Goal: Task Accomplishment & Management: Complete application form

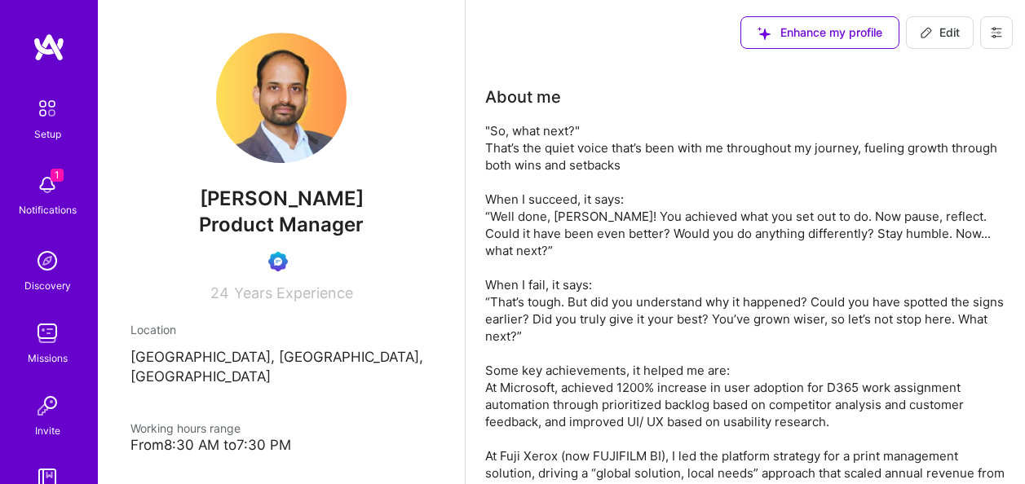
scroll to position [1793, 0]
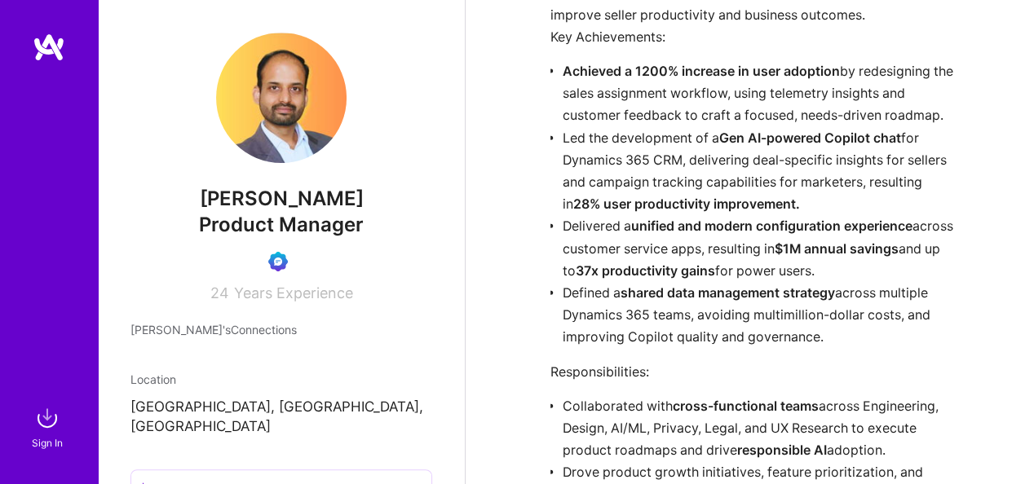
click at [40, 188] on div at bounding box center [49, 217] width 98 height 369
click at [52, 430] on img at bounding box center [47, 418] width 33 height 33
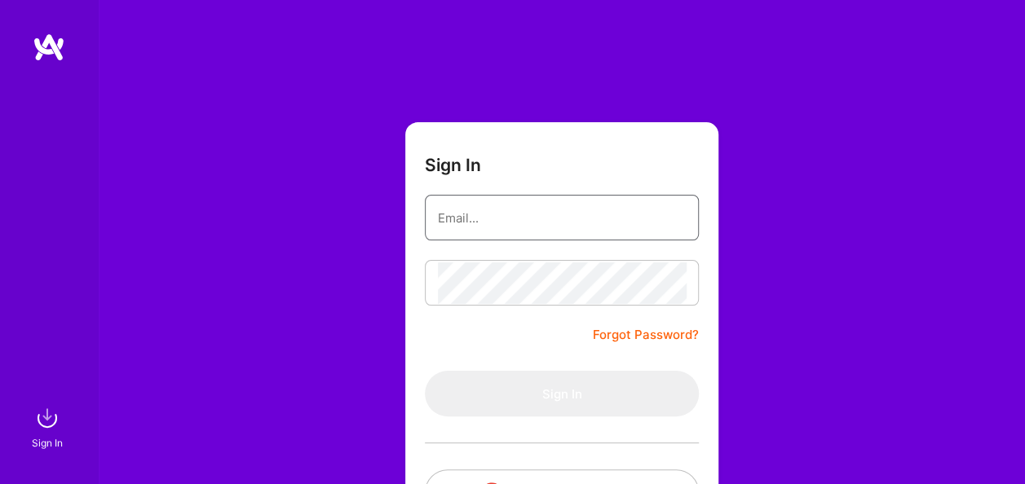
type input "[EMAIL_ADDRESS][DOMAIN_NAME]"
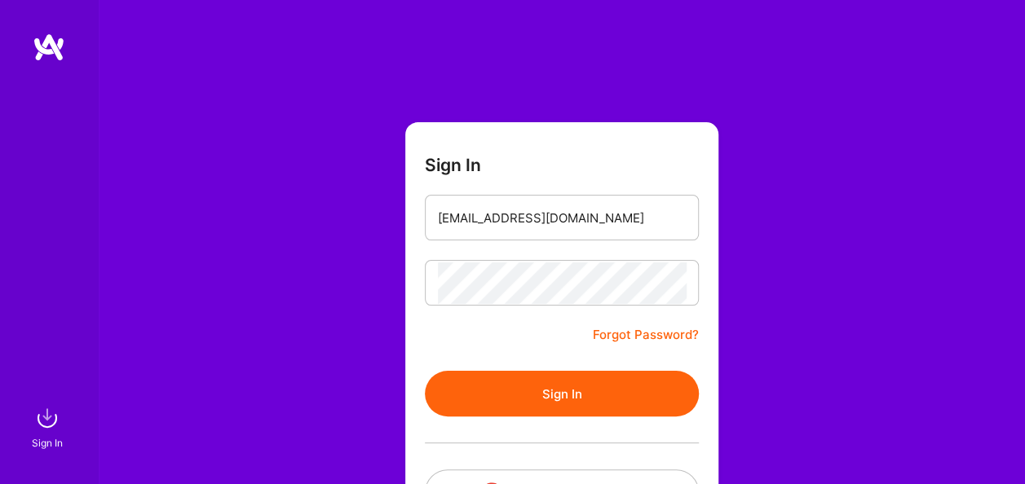
click at [538, 390] on button "Sign In" at bounding box center [562, 394] width 274 height 46
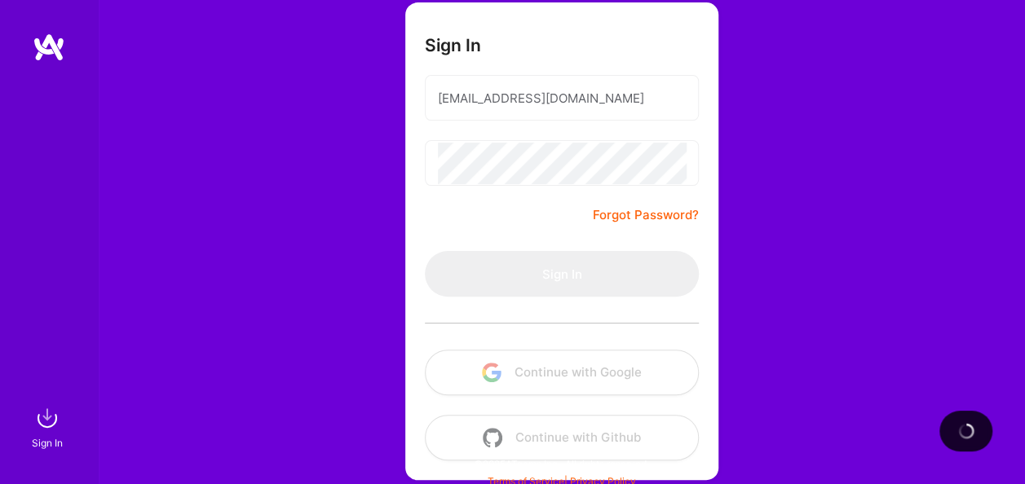
scroll to position [128, 0]
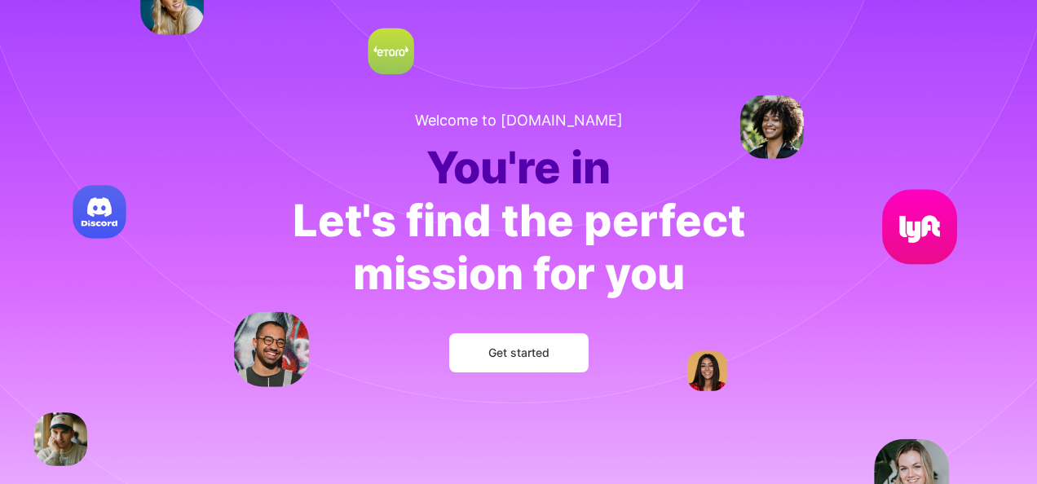
click at [527, 354] on span "Get started" at bounding box center [518, 353] width 61 height 16
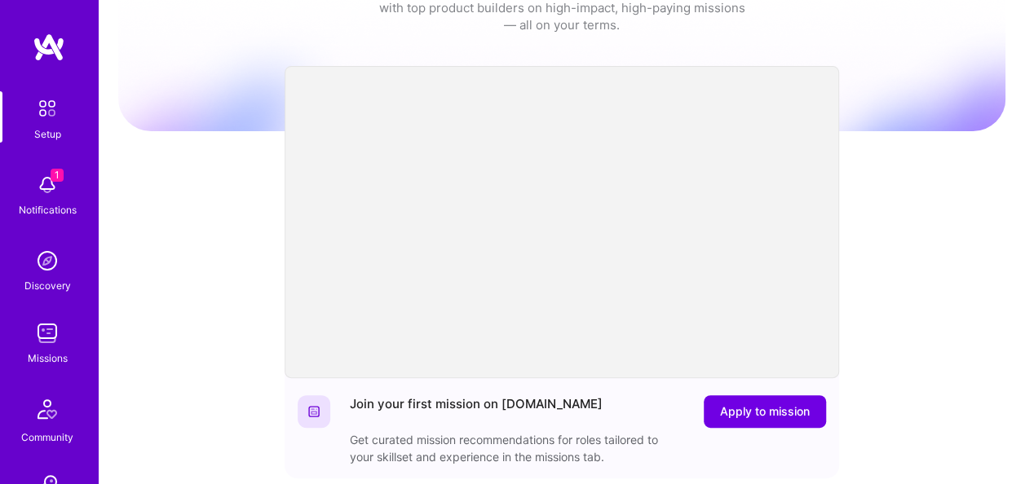
scroll to position [70, 0]
click at [174, 384] on div "Welcome to [DOMAIN_NAME]! Congratulations on joining the network. Get ready to …" at bounding box center [561, 466] width 887 height 1048
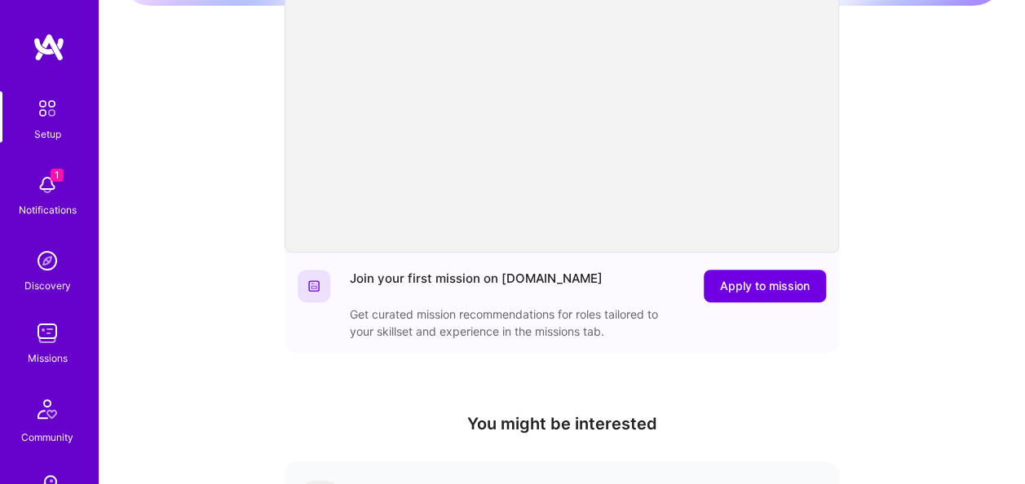
scroll to position [194, 0]
click at [776, 285] on span "Apply to mission" at bounding box center [765, 287] width 90 height 16
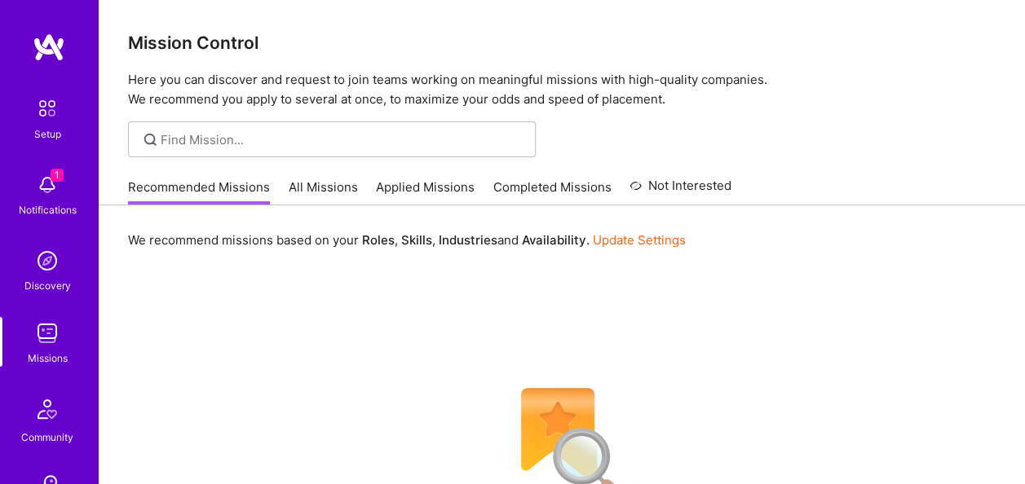
click at [36, 210] on div "Notifications" at bounding box center [48, 209] width 58 height 17
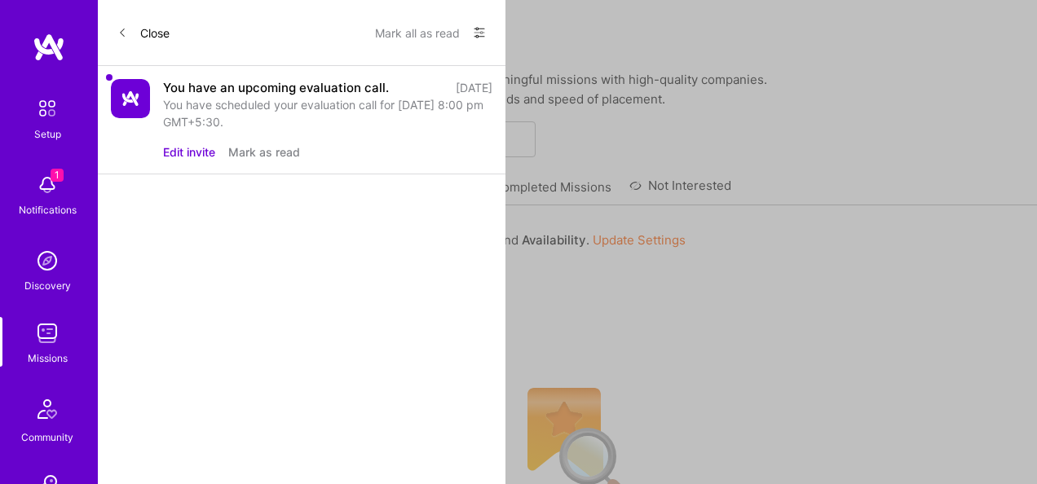
click at [430, 36] on button "Mark all as read" at bounding box center [417, 33] width 85 height 26
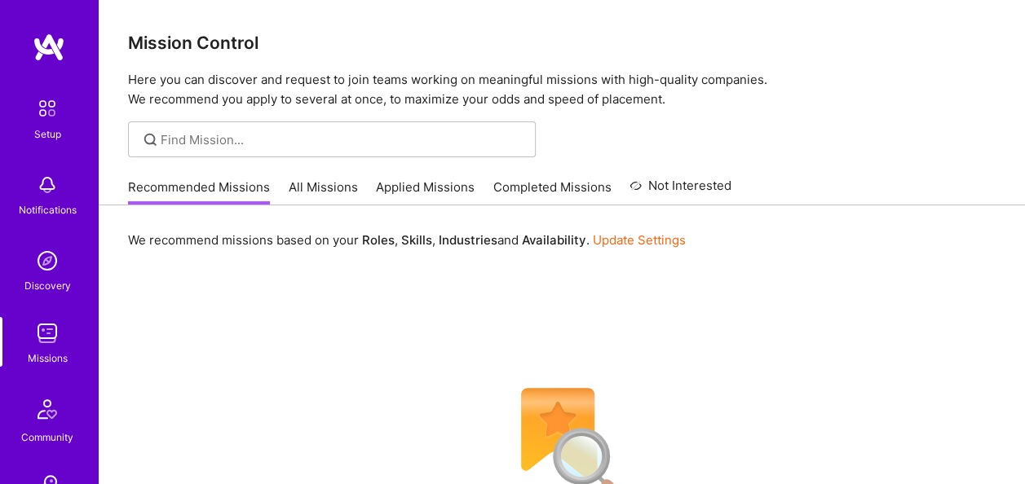
click at [41, 324] on img at bounding box center [47, 333] width 33 height 33
click at [331, 180] on link "All Missions" at bounding box center [323, 192] width 69 height 27
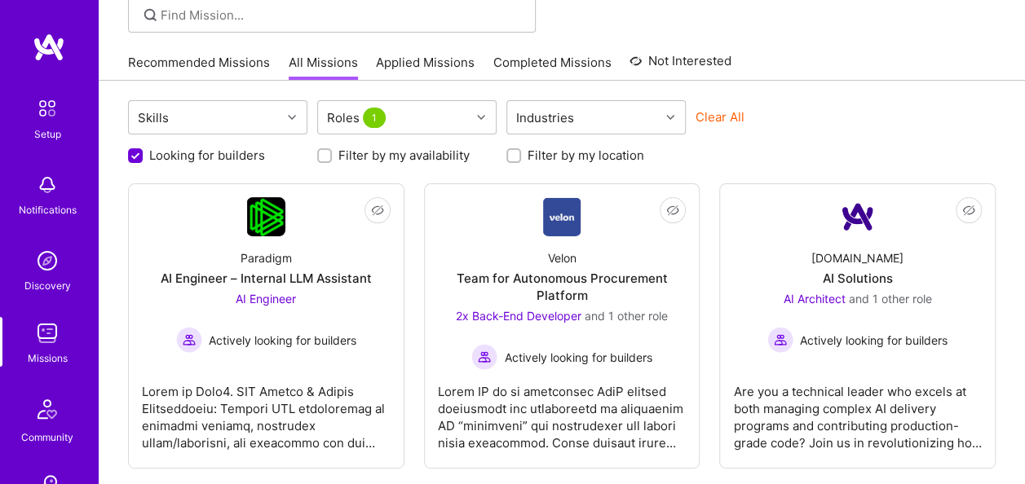
scroll to position [126, 0]
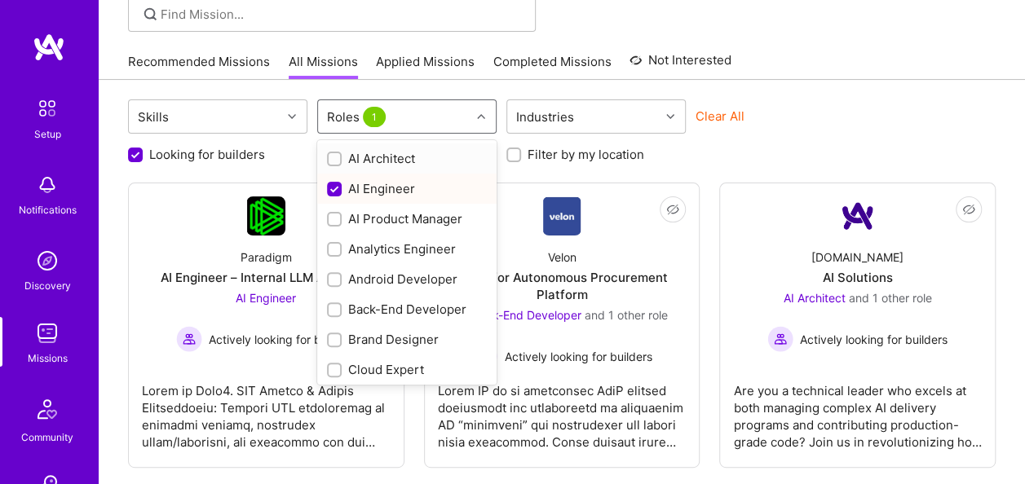
click at [429, 129] on div "Roles 1" at bounding box center [394, 116] width 152 height 33
click at [331, 192] on input "checkbox" at bounding box center [335, 190] width 15 height 15
checkbox input "false"
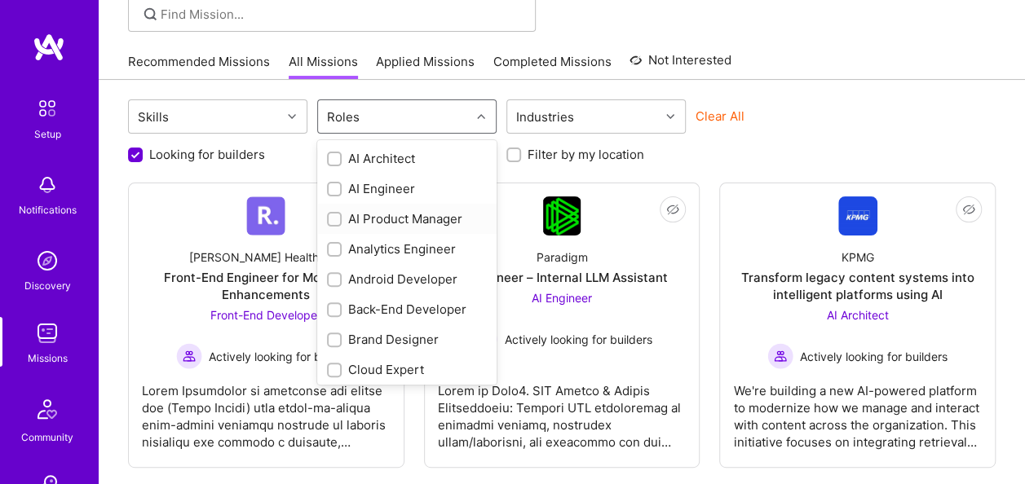
click at [328, 218] on div at bounding box center [334, 219] width 15 height 15
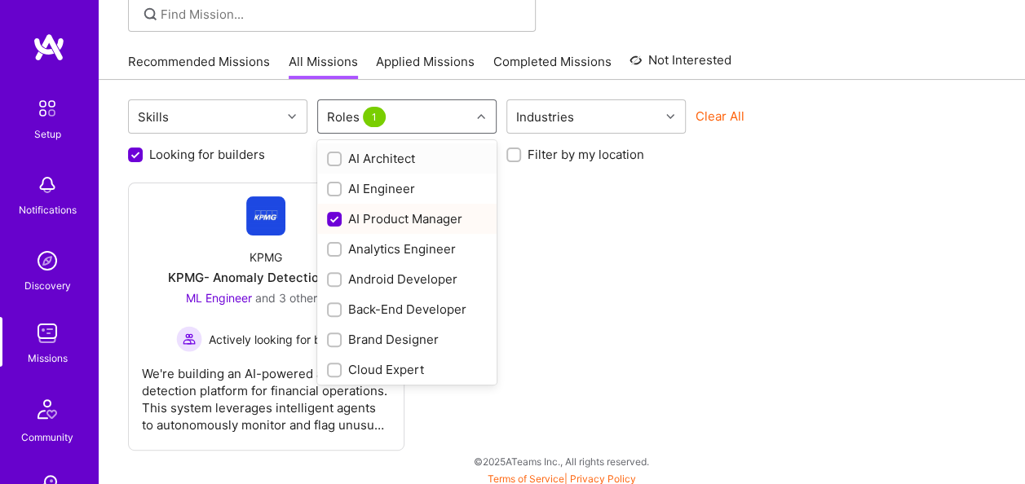
click at [451, 112] on div "Roles 1" at bounding box center [394, 116] width 152 height 33
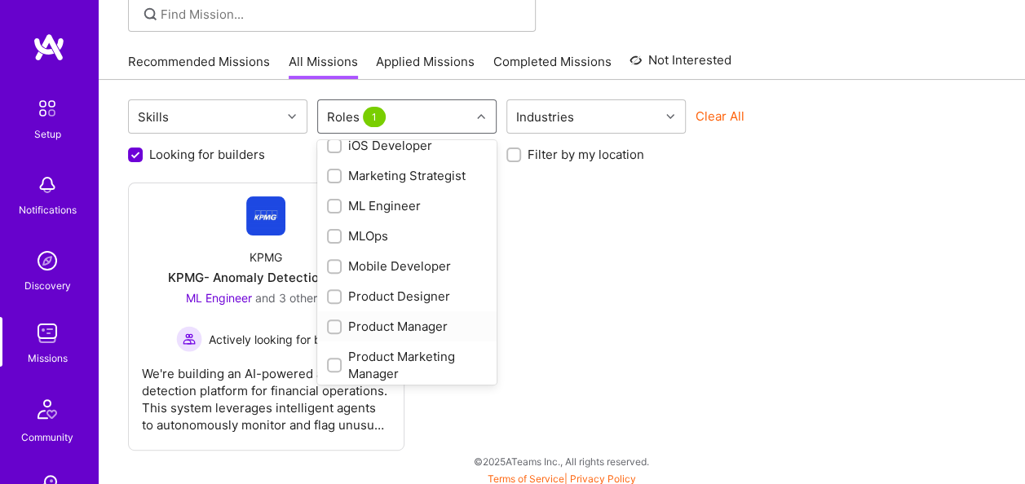
scroll to position [604, 0]
click at [335, 324] on input "checkbox" at bounding box center [335, 326] width 11 height 11
checkbox input "true"
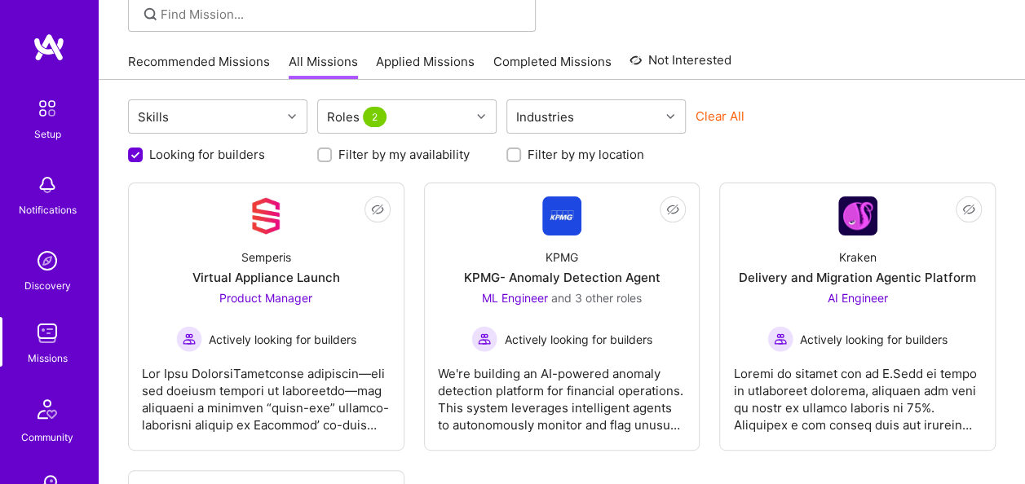
click at [137, 153] on input "Looking for builders" at bounding box center [137, 155] width 15 height 15
checkbox input "false"
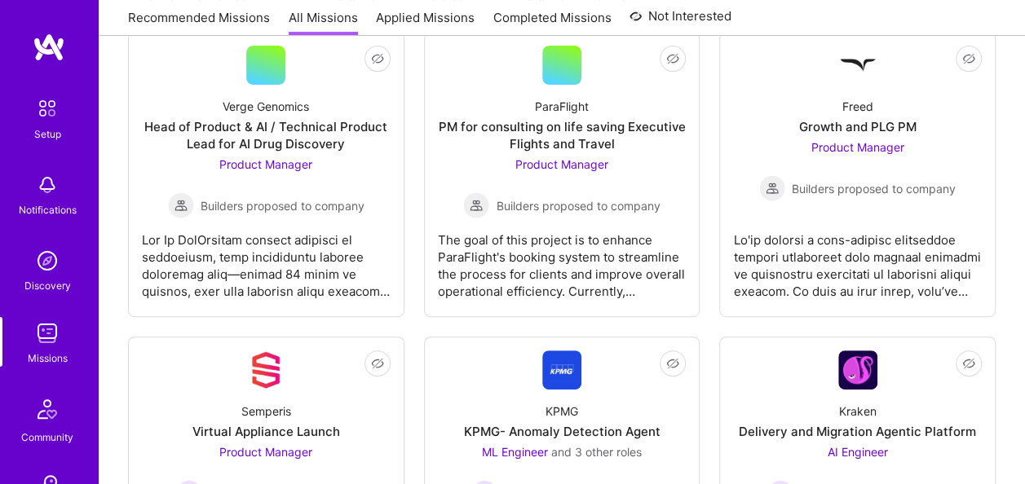
scroll to position [275, 0]
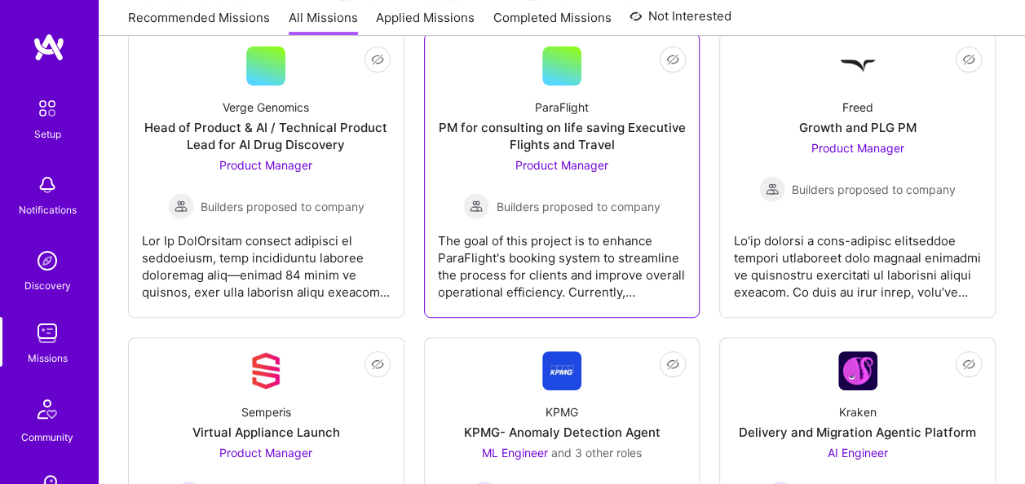
click at [598, 251] on div "The goal of this project is to enhance ParaFlight's booking system to streamlin…" at bounding box center [562, 260] width 249 height 82
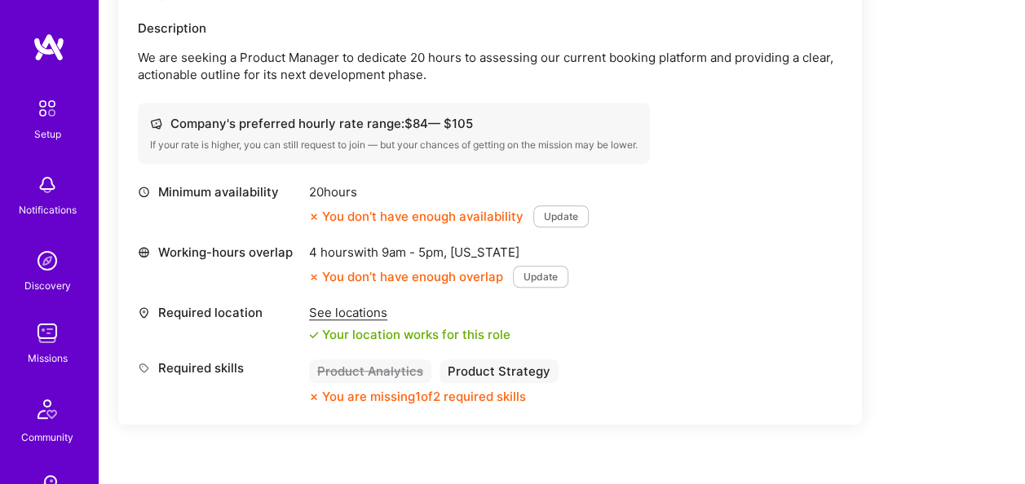
scroll to position [487, 0]
click at [569, 216] on button "Update" at bounding box center [560, 217] width 55 height 22
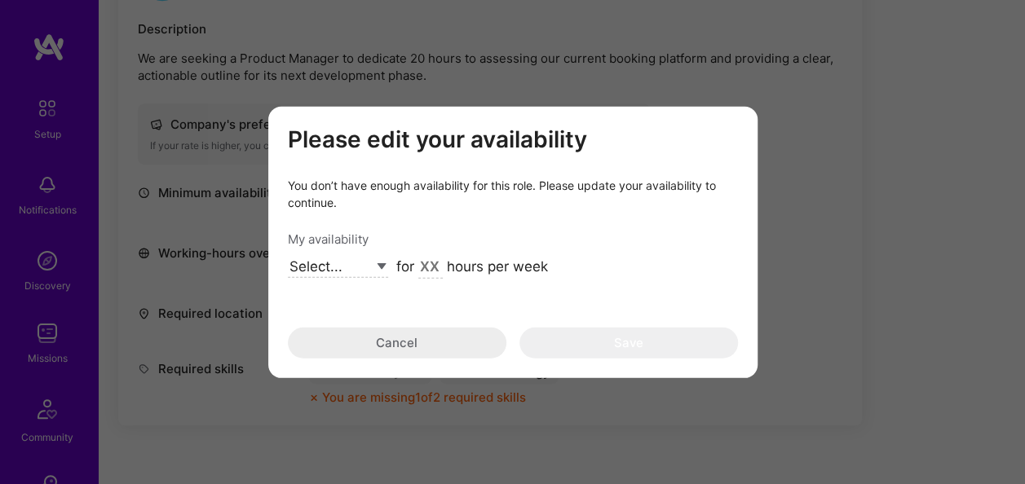
click at [363, 268] on select "Select... Right Now Future Date Not Available" at bounding box center [338, 267] width 100 height 22
select select "Right Now"
click at [288, 256] on select "Select... Right Now Future Date Not Available" at bounding box center [338, 267] width 100 height 22
click at [425, 265] on input "modal" at bounding box center [430, 267] width 24 height 21
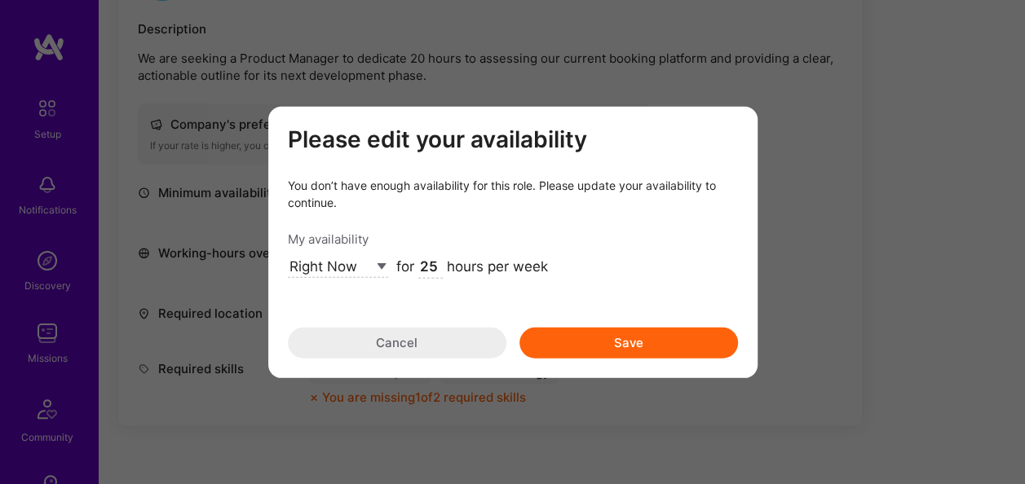
type input "25"
click at [626, 344] on button "Save" at bounding box center [628, 342] width 218 height 31
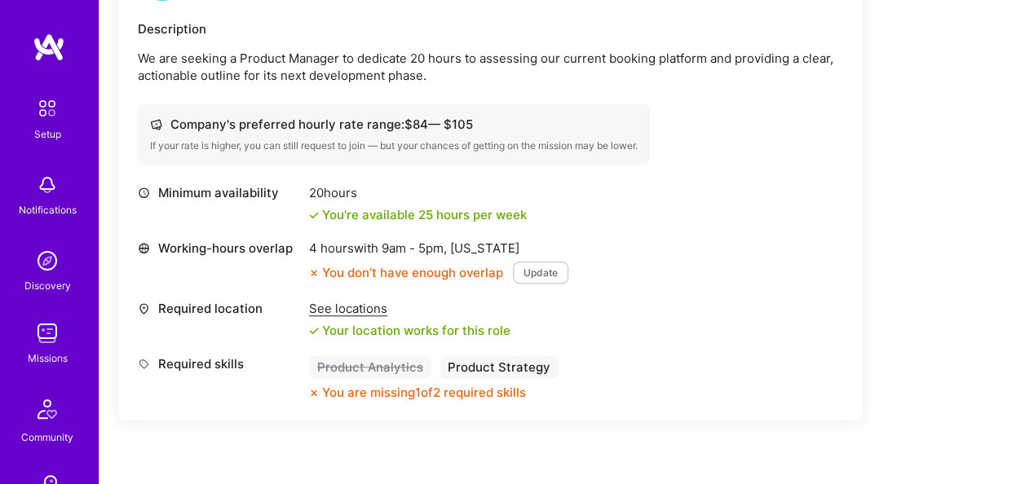
click at [543, 272] on button "Update" at bounding box center [540, 273] width 55 height 22
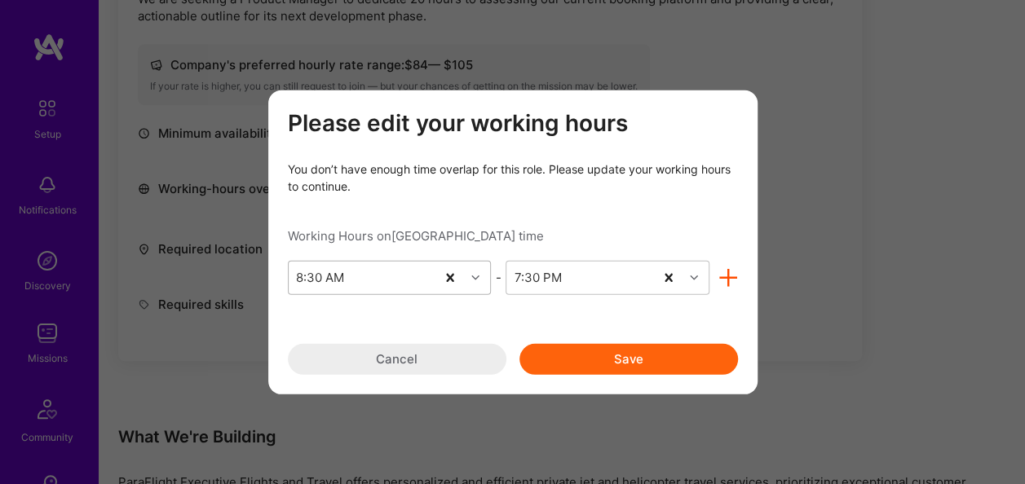
click at [302, 272] on div "8:30 AM" at bounding box center [320, 277] width 48 height 17
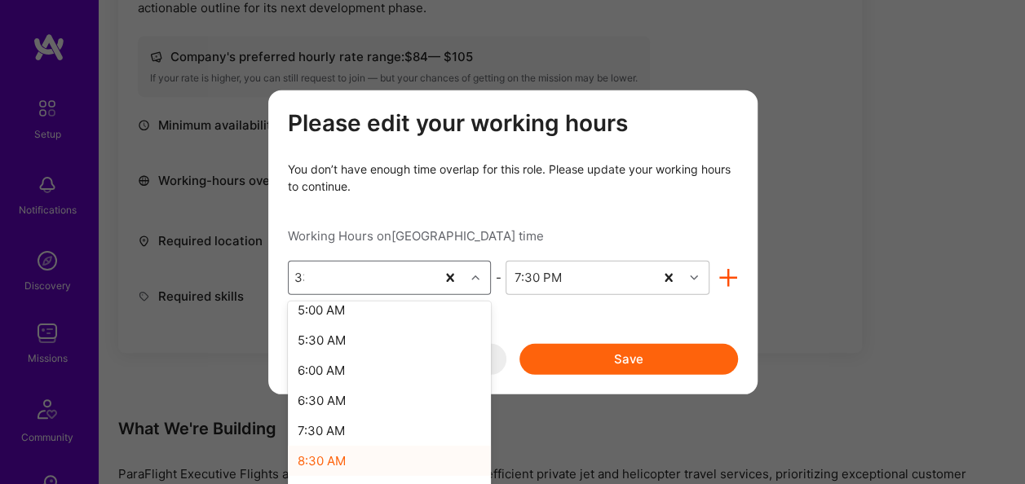
scroll to position [0, 0]
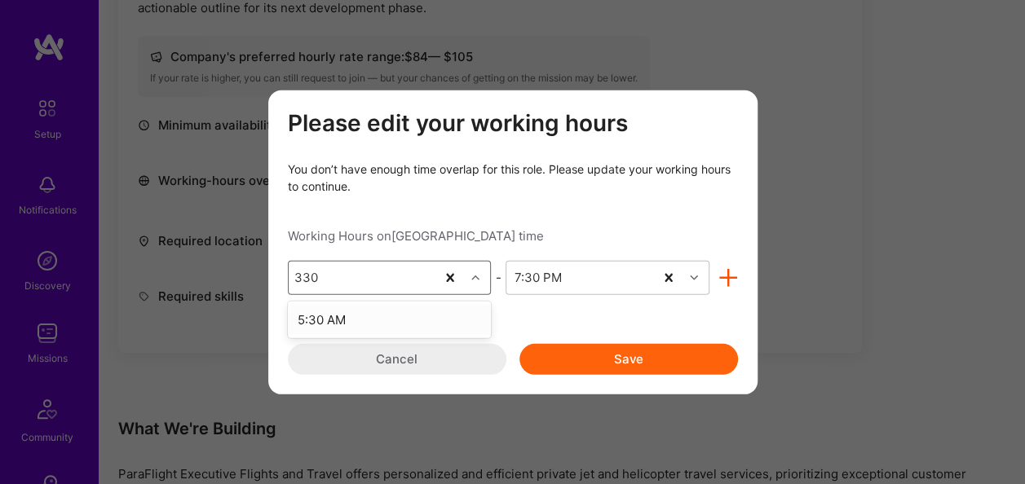
type input "3:30"
click at [335, 320] on div "3:30 AM" at bounding box center [390, 319] width 204 height 30
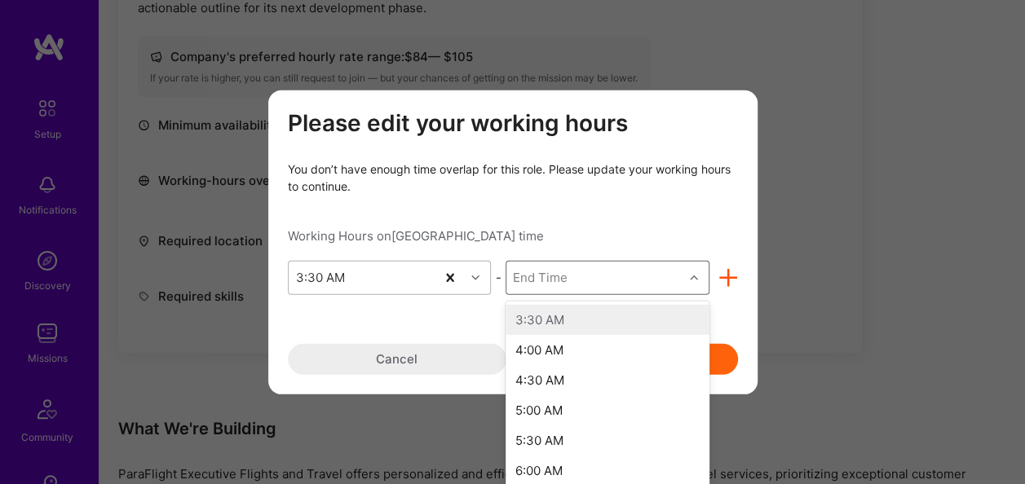
click at [582, 278] on div "End Time" at bounding box center [594, 277] width 177 height 33
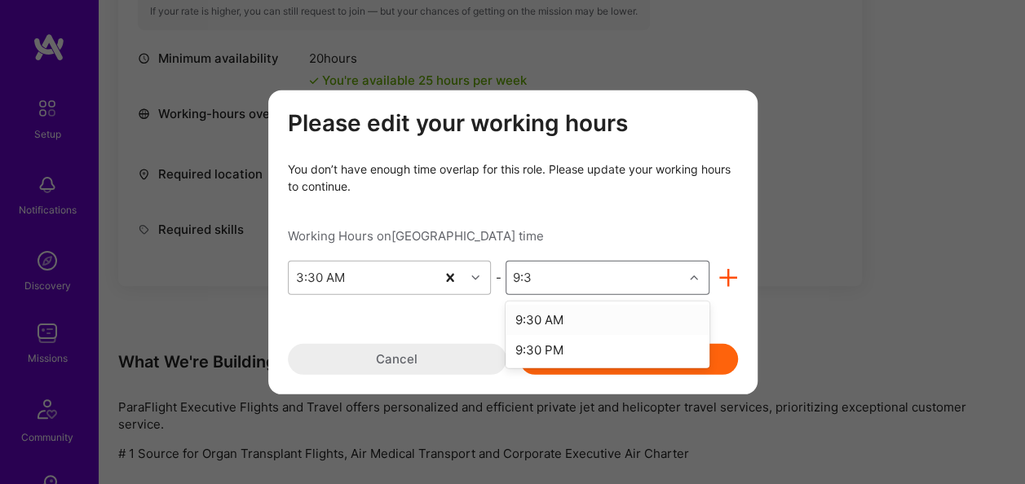
type input "9:30"
click at [561, 348] on div "9:30 PM" at bounding box center [607, 349] width 204 height 30
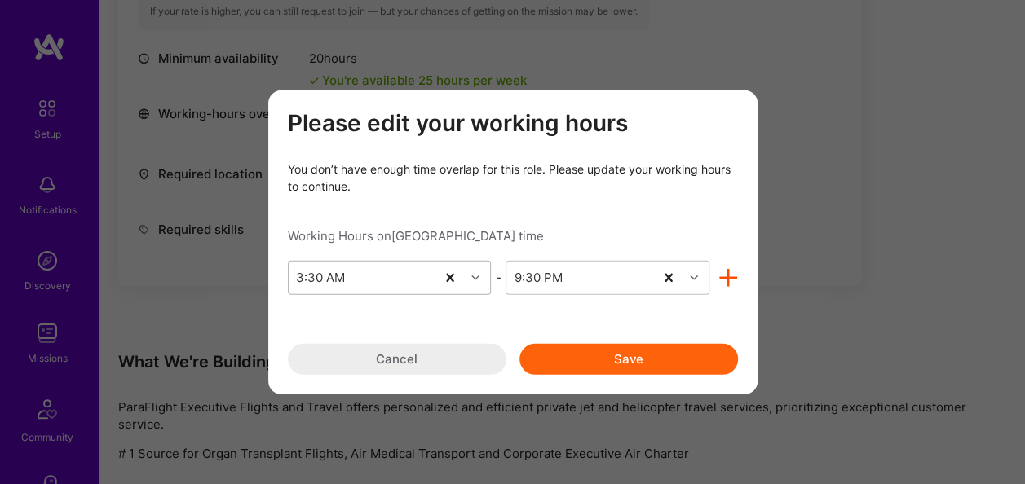
click at [590, 361] on button "Save" at bounding box center [628, 358] width 218 height 31
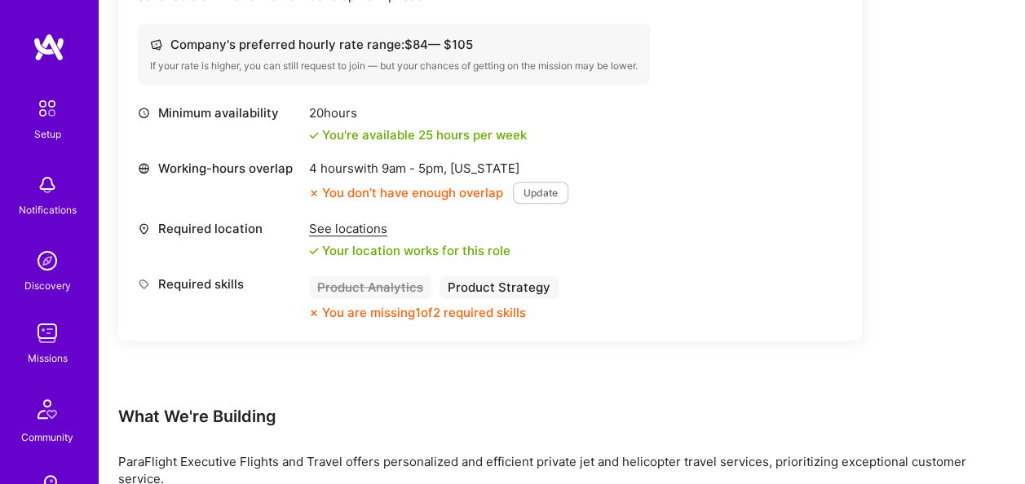
scroll to position [566, 0]
click at [346, 231] on div "See locations" at bounding box center [409, 229] width 201 height 17
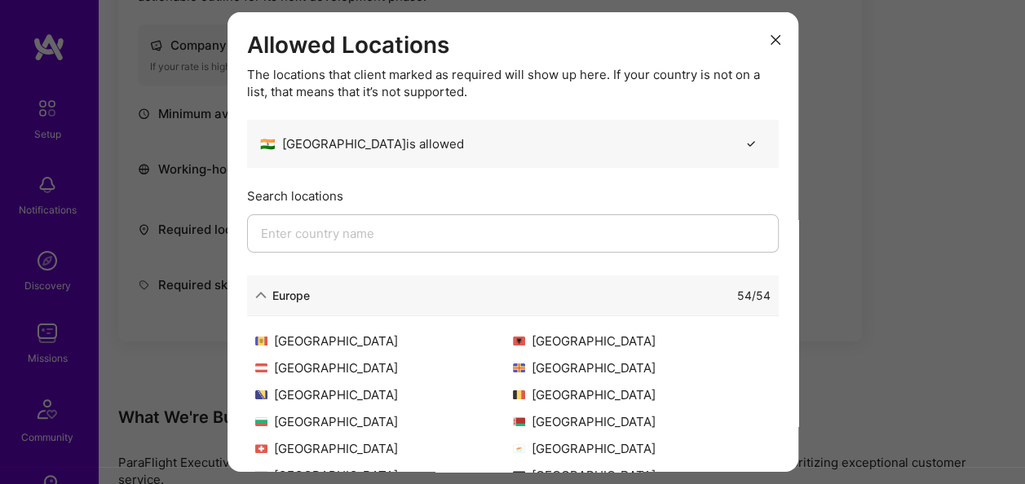
click at [770, 43] on icon "modal" at bounding box center [775, 40] width 10 height 10
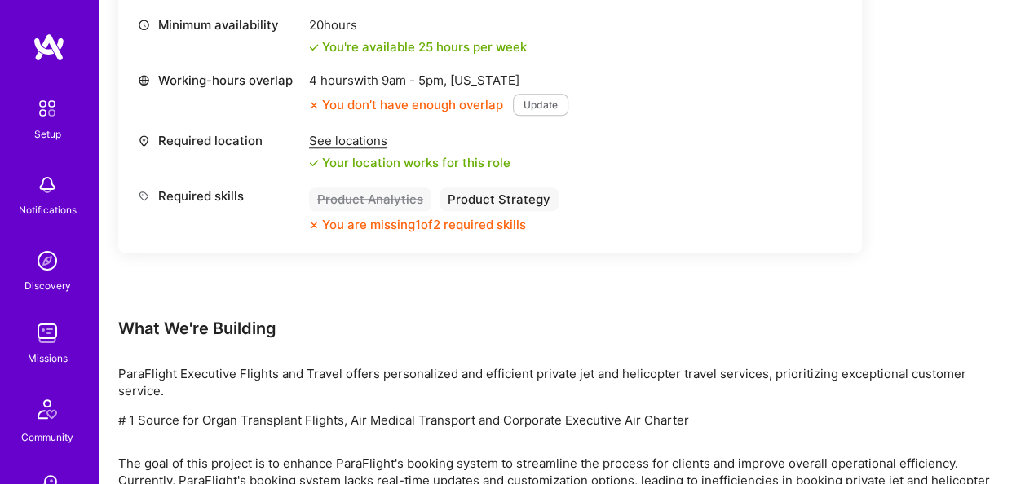
scroll to position [655, 0]
drag, startPoint x: 465, startPoint y: 226, endPoint x: 547, endPoint y: 227, distance: 82.3
click at [547, 227] on div "You are missing 1 of 2 required skills" at bounding box center [433, 223] width 249 height 17
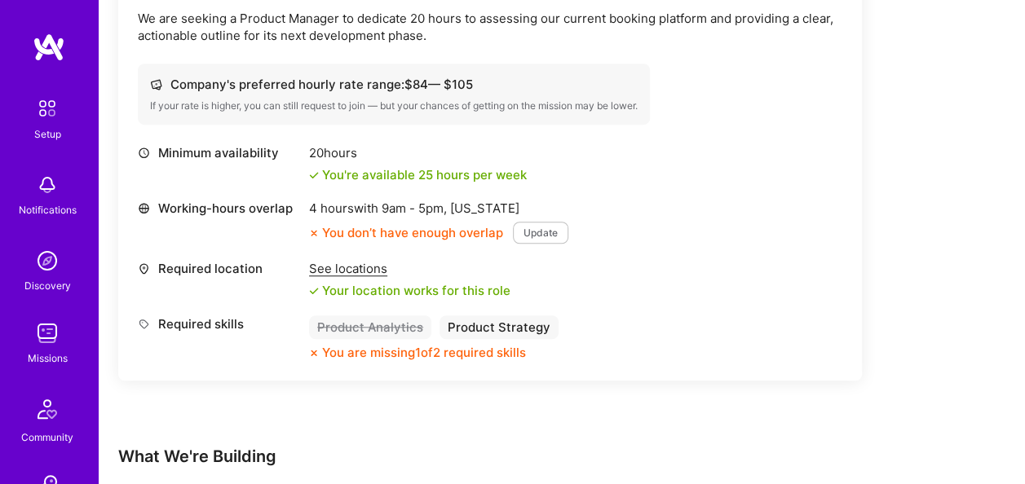
scroll to position [525, 0]
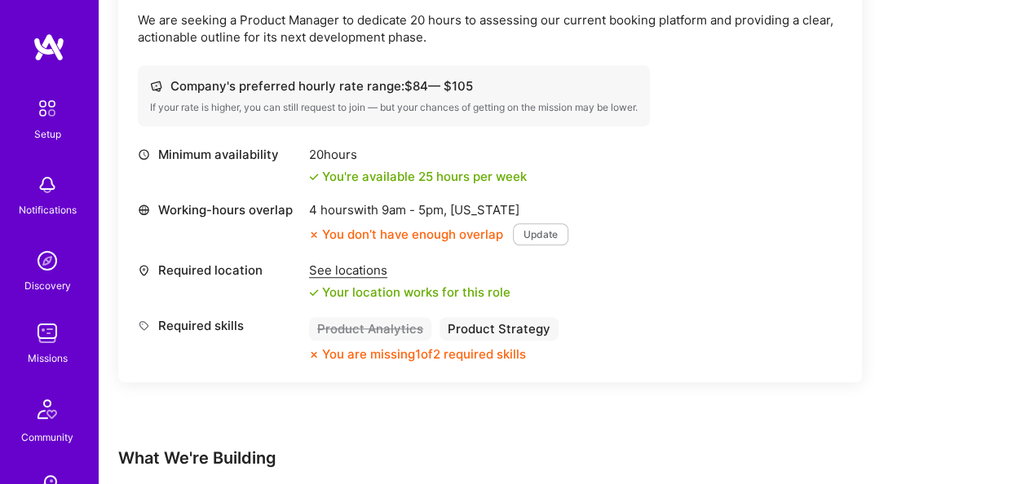
click at [548, 230] on button "Update" at bounding box center [540, 234] width 55 height 22
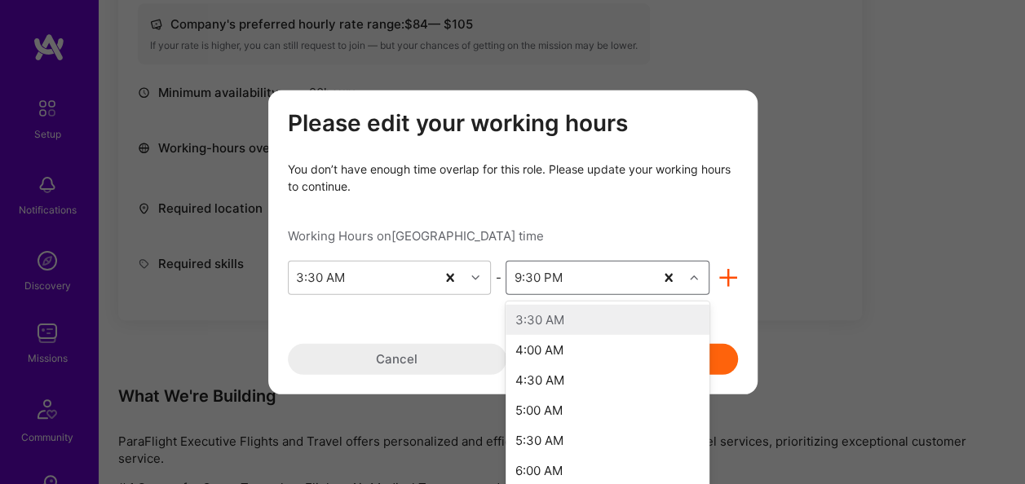
click at [584, 279] on div "9:30 PM" at bounding box center [580, 277] width 148 height 33
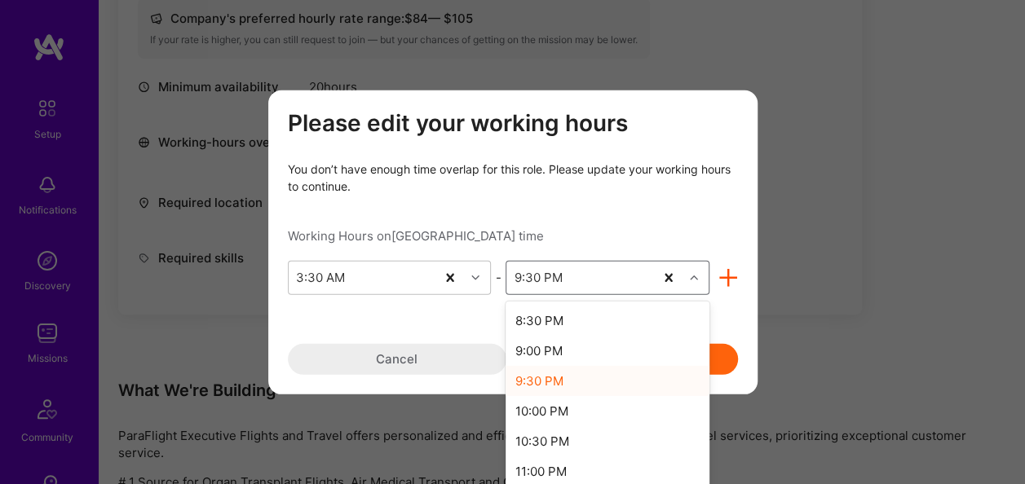
scroll to position [1041, 0]
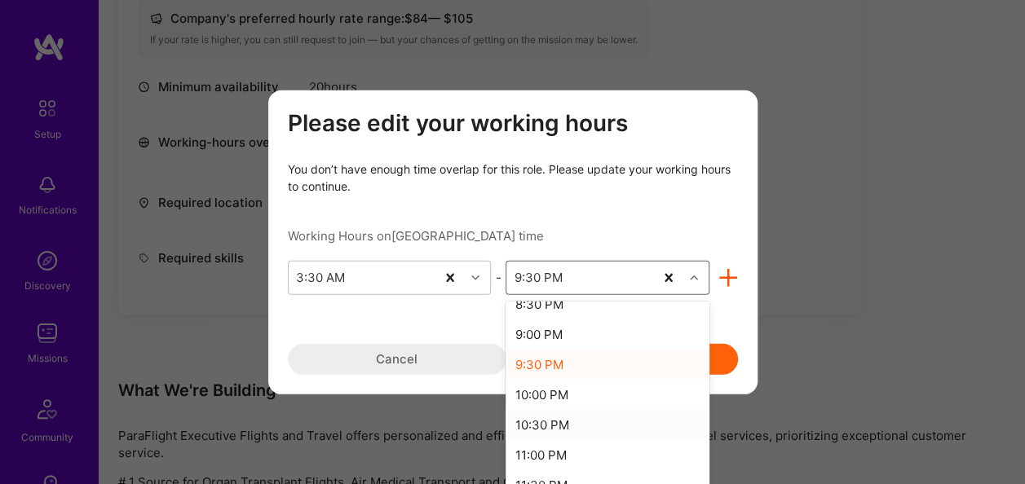
click at [585, 424] on div "10:30 PM" at bounding box center [607, 424] width 204 height 30
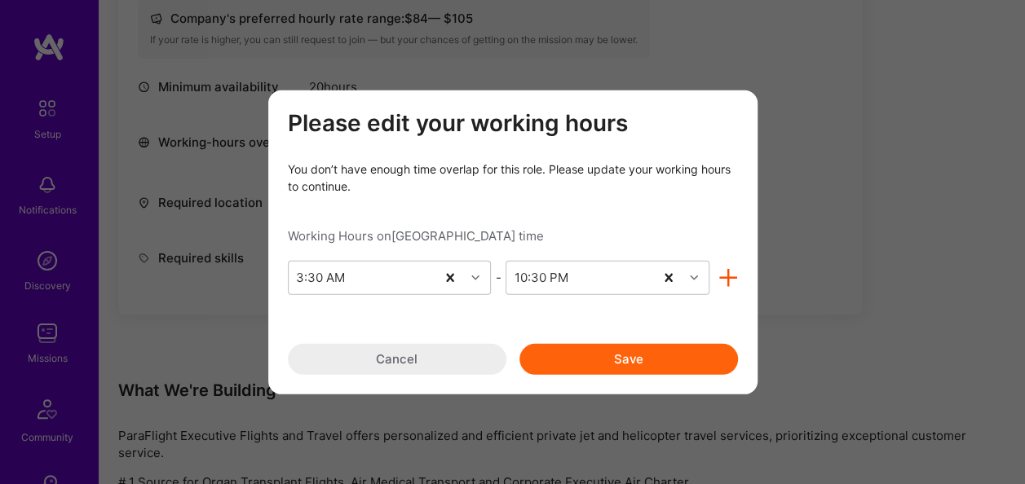
click at [643, 368] on button "Save" at bounding box center [628, 358] width 218 height 31
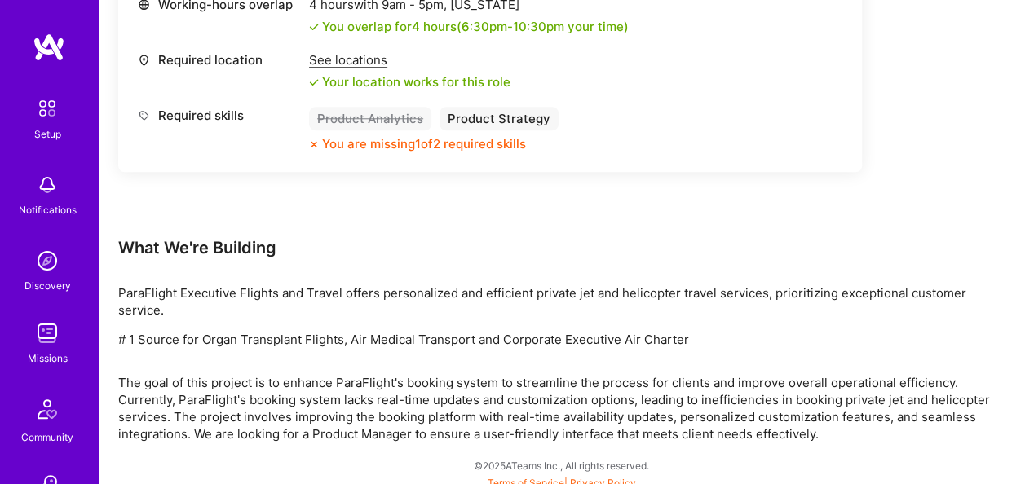
scroll to position [738, 0]
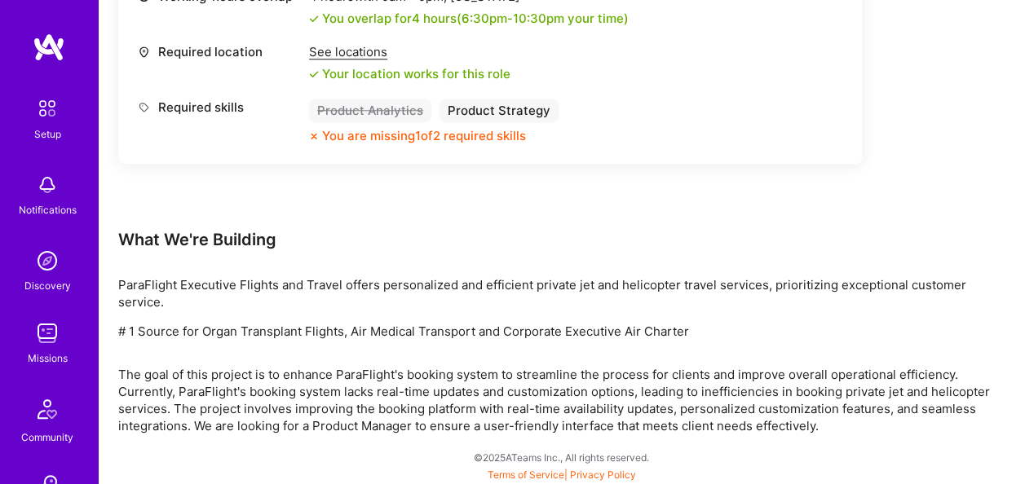
click at [530, 422] on p "The goal of this project is to enhance ParaFlight's booking system to streamlin…" at bounding box center [561, 400] width 887 height 68
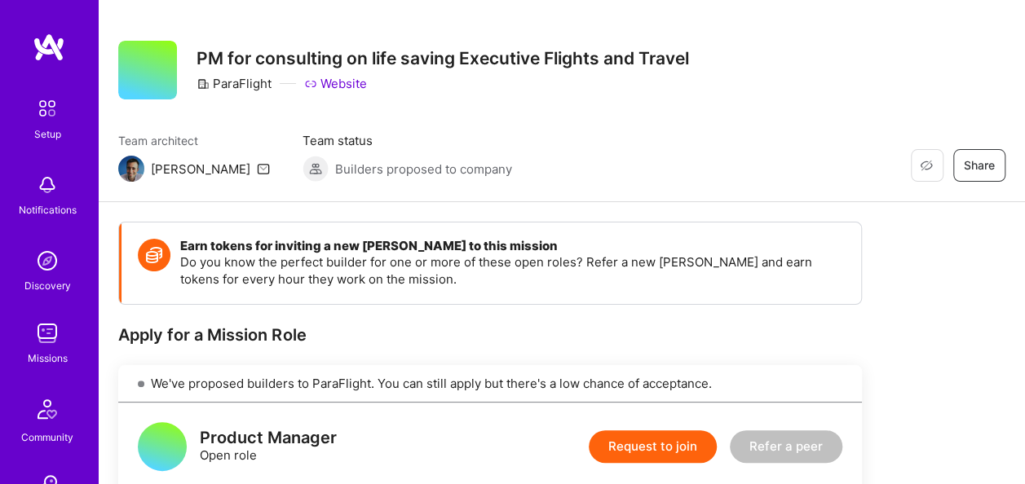
scroll to position [28, 0]
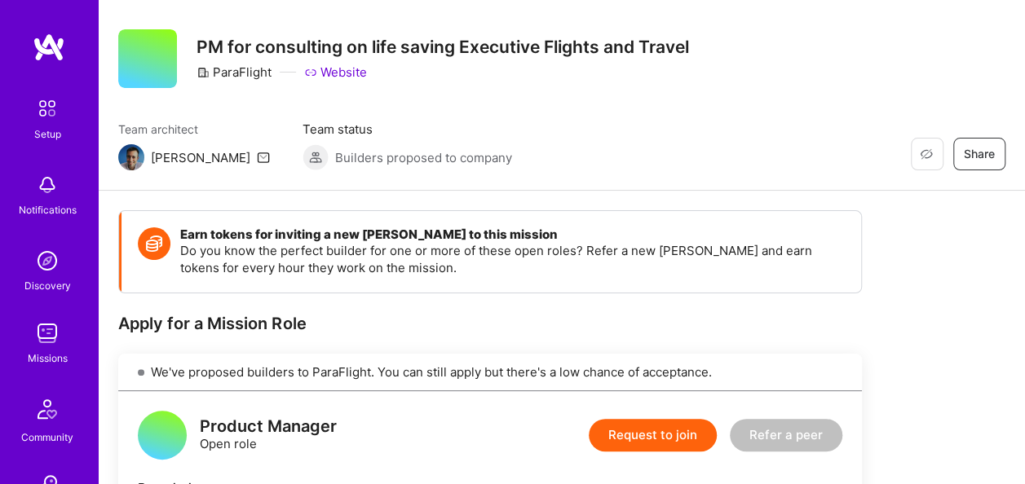
click at [257, 153] on icon at bounding box center [263, 157] width 13 height 13
click at [257, 156] on icon at bounding box center [263, 157] width 13 height 13
click at [44, 326] on img at bounding box center [47, 333] width 33 height 33
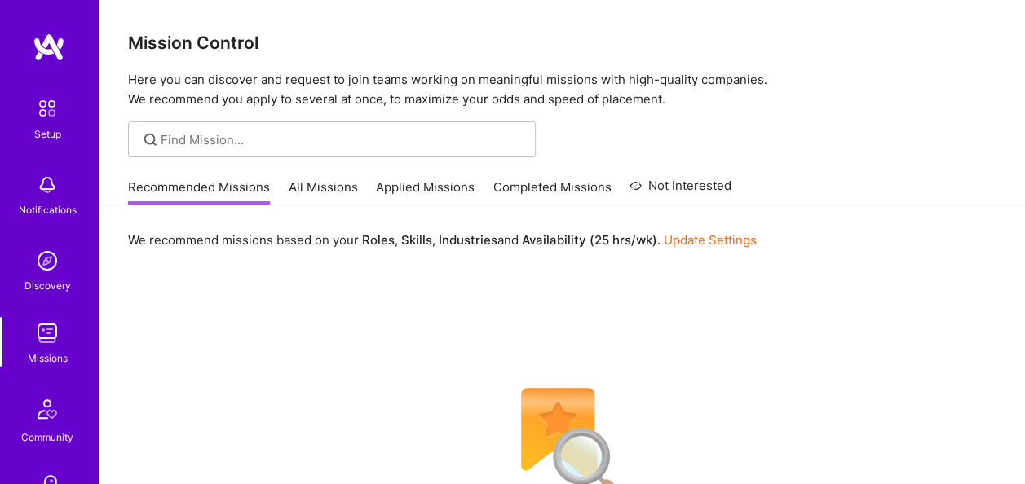
click at [337, 179] on link "All Missions" at bounding box center [323, 192] width 69 height 27
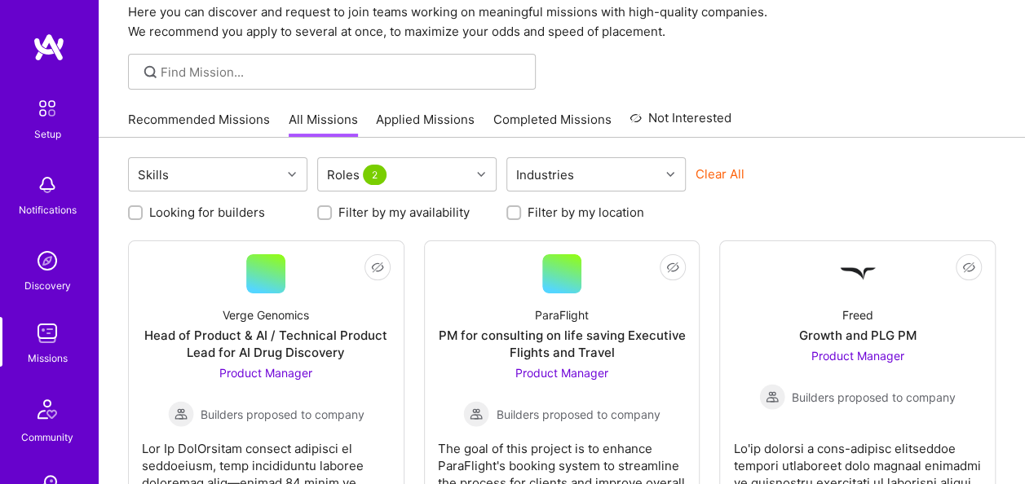
scroll to position [68, 0]
click at [667, 178] on div at bounding box center [671, 173] width 25 height 21
click at [782, 201] on div "Looking for builders Filter by my availability Filter by my location" at bounding box center [561, 207] width 867 height 25
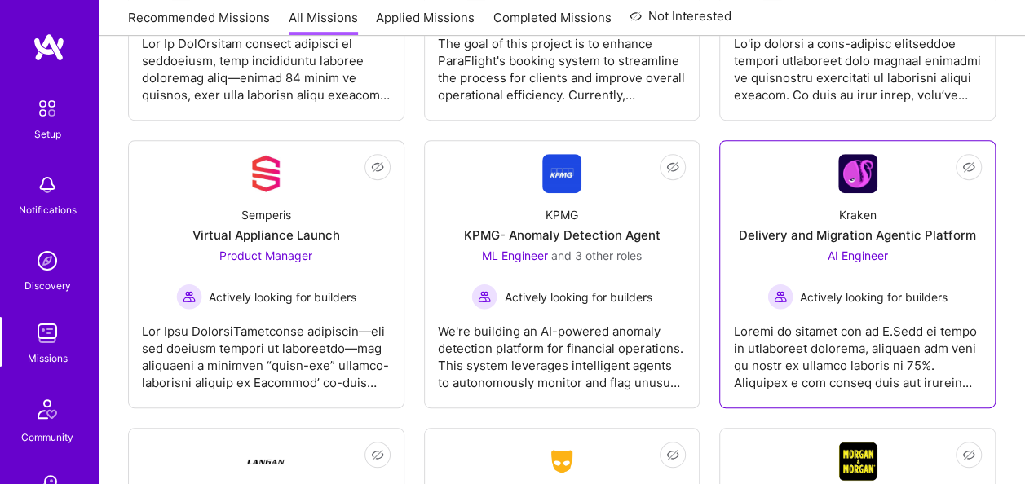
scroll to position [474, 0]
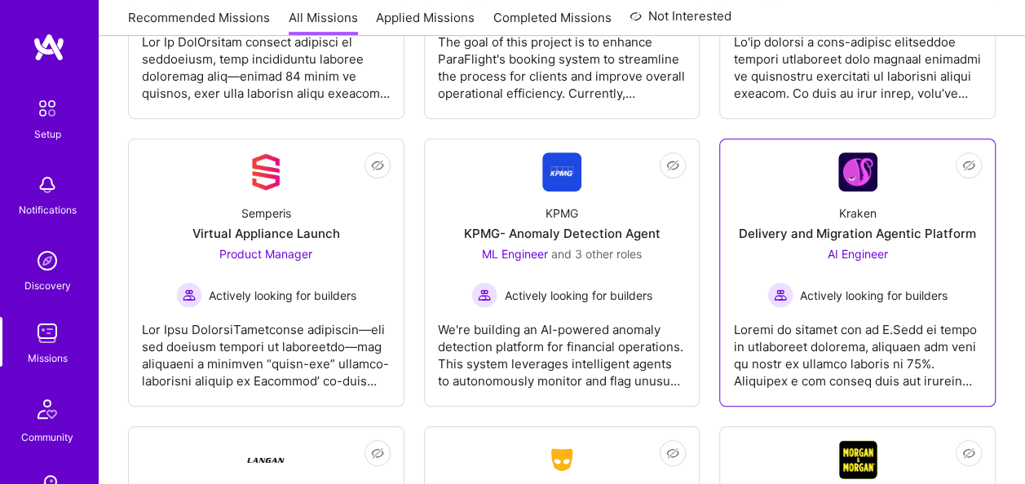
click at [887, 339] on div at bounding box center [857, 349] width 249 height 82
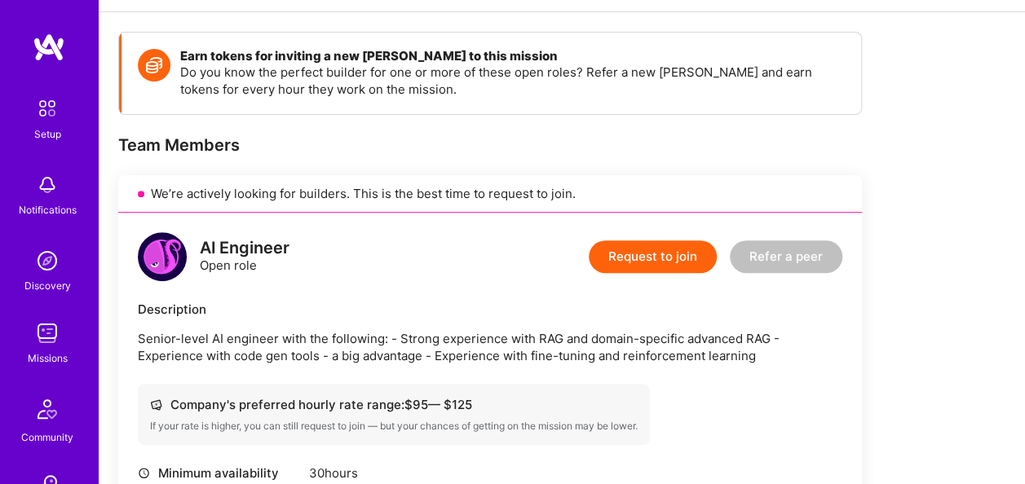
scroll to position [204, 0]
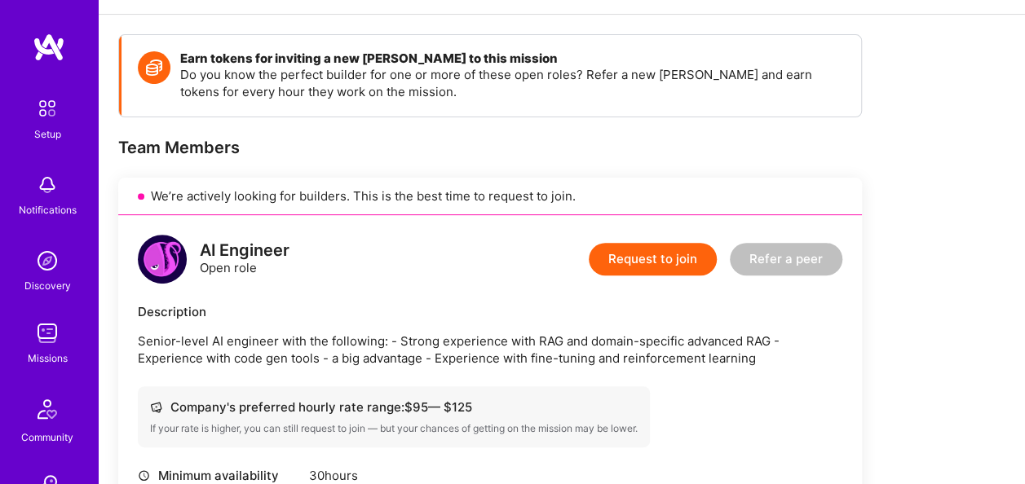
click at [502, 196] on div "We’re actively looking for builders. This is the best time to request to join." at bounding box center [489, 196] width 743 height 37
click at [501, 311] on div "Description" at bounding box center [490, 311] width 704 height 17
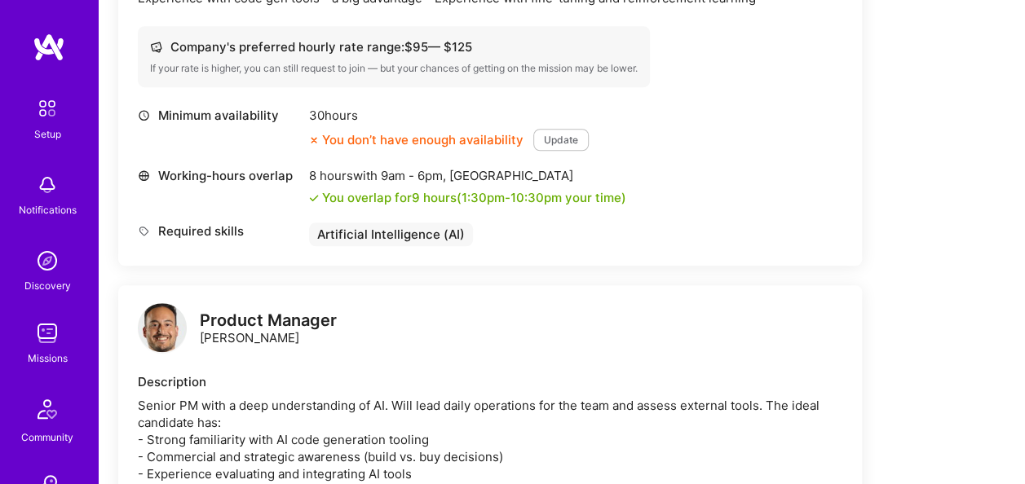
scroll to position [509, 0]
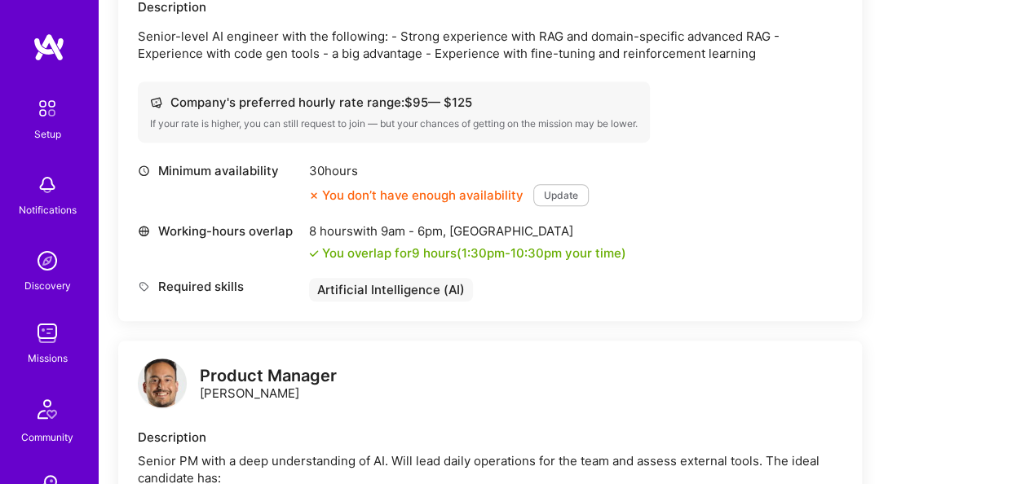
click at [562, 192] on button "Update" at bounding box center [560, 195] width 55 height 22
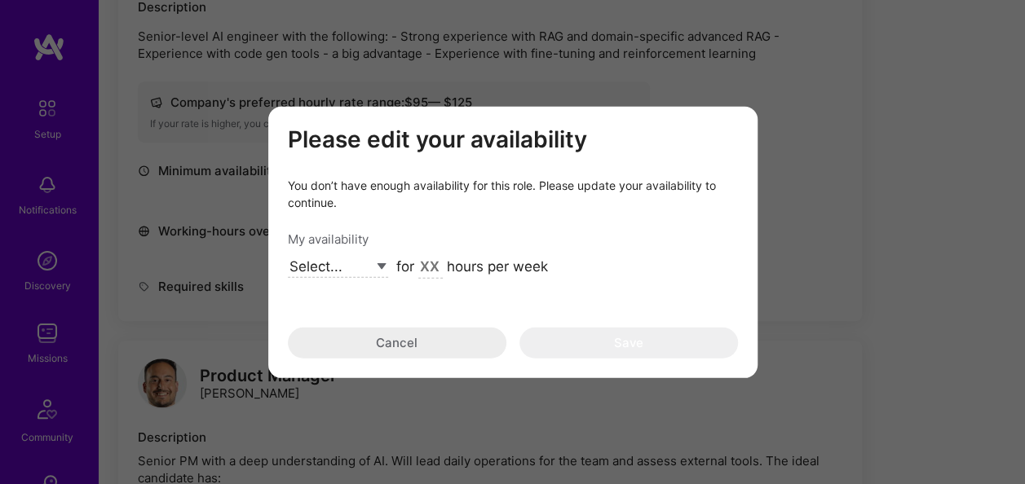
click at [380, 274] on select "Select... Right Now Future Date Not Available" at bounding box center [338, 267] width 100 height 22
select select "Right Now"
click at [288, 256] on select "Select... Right Now Future Date Not Available" at bounding box center [338, 267] width 100 height 22
click at [421, 268] on input "modal" at bounding box center [430, 267] width 24 height 21
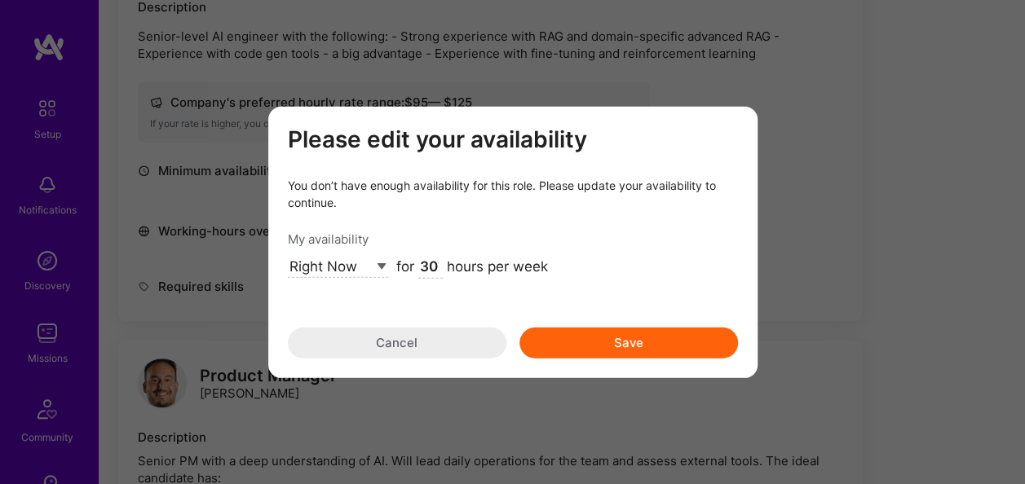
type input "30"
click at [621, 342] on button "Save" at bounding box center [628, 342] width 218 height 31
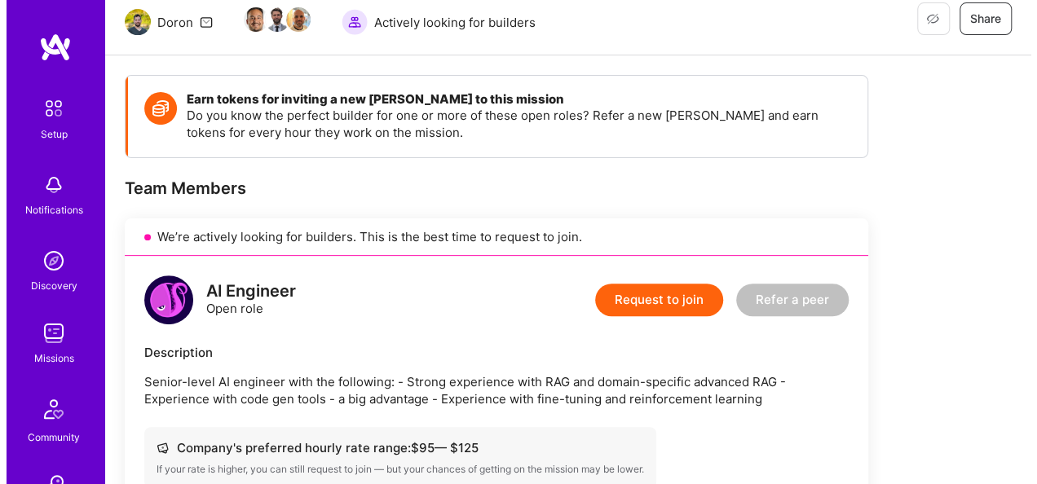
scroll to position [162, 0]
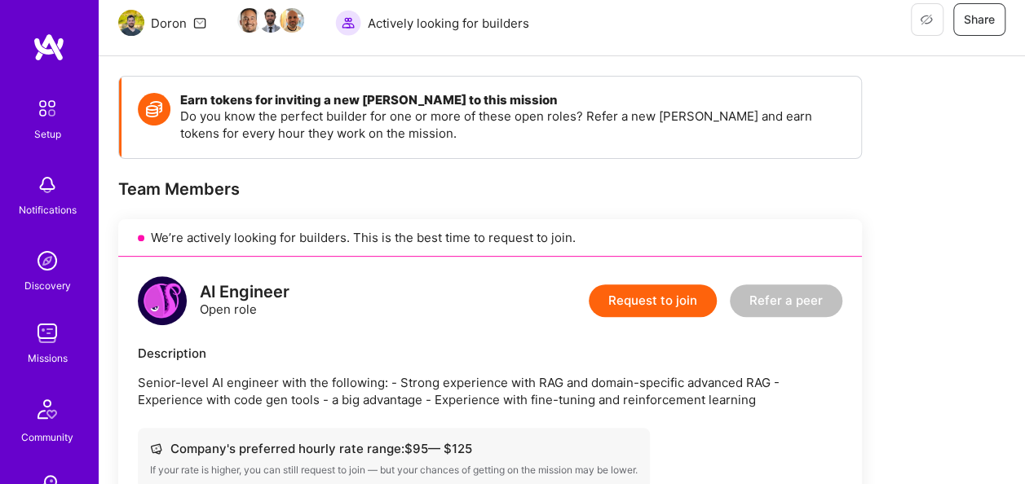
click at [667, 297] on button "Request to join" at bounding box center [652, 300] width 128 height 33
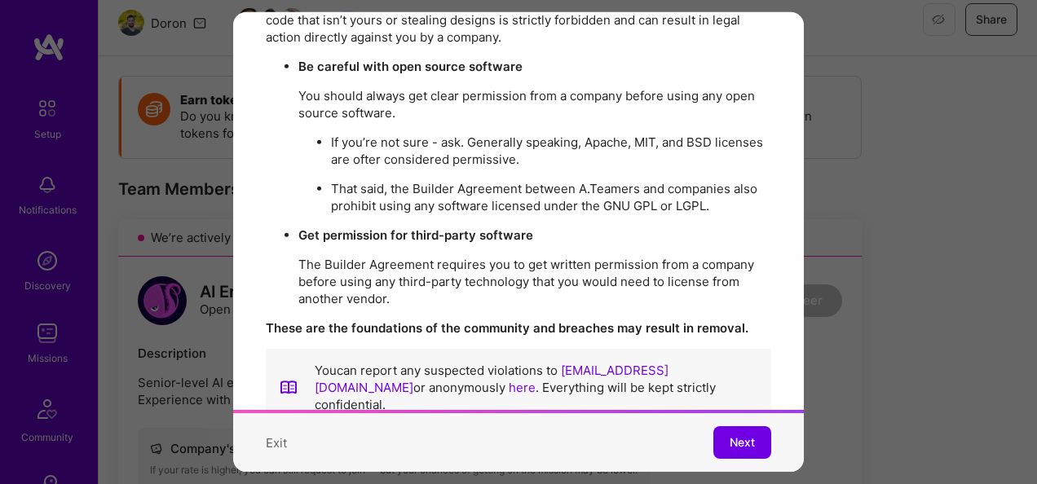
scroll to position [2933, 0]
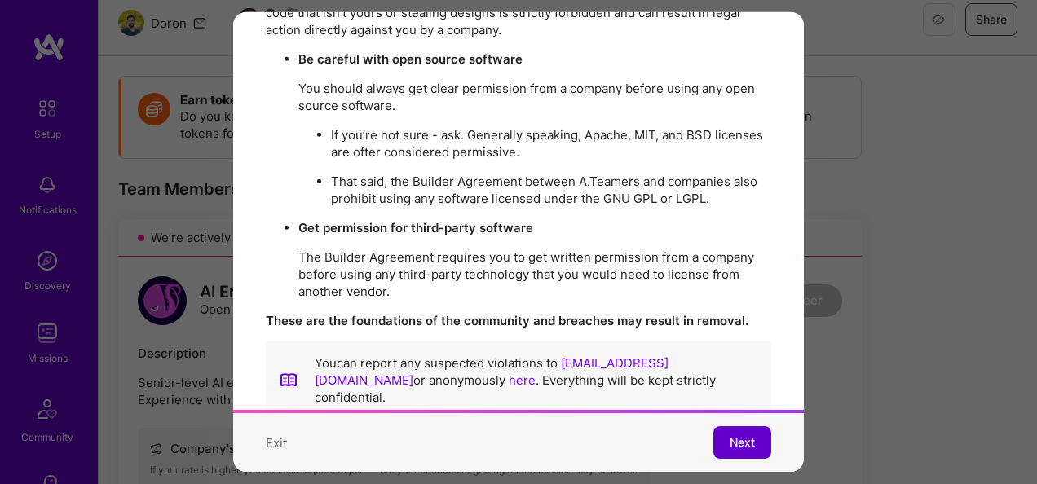
click at [729, 436] on span "Next" at bounding box center [741, 442] width 25 height 16
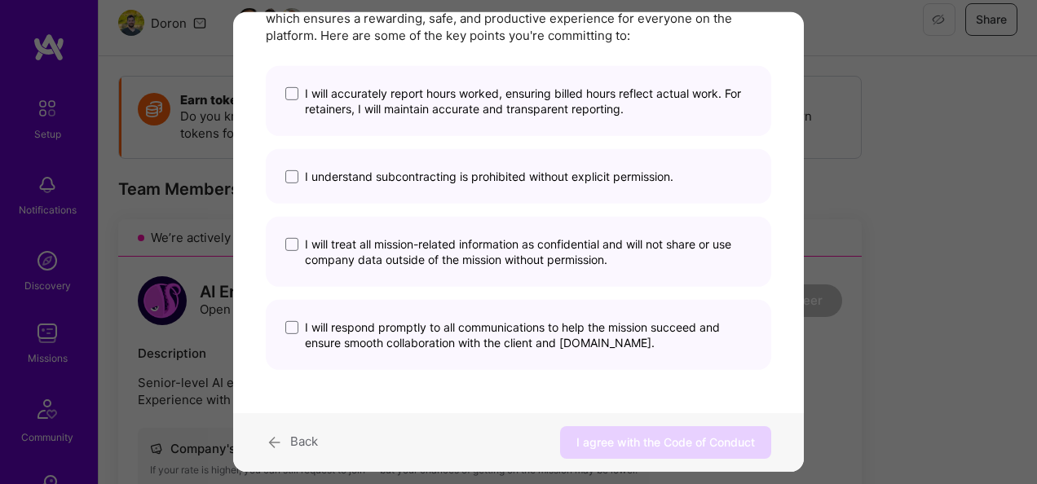
scroll to position [122, 0]
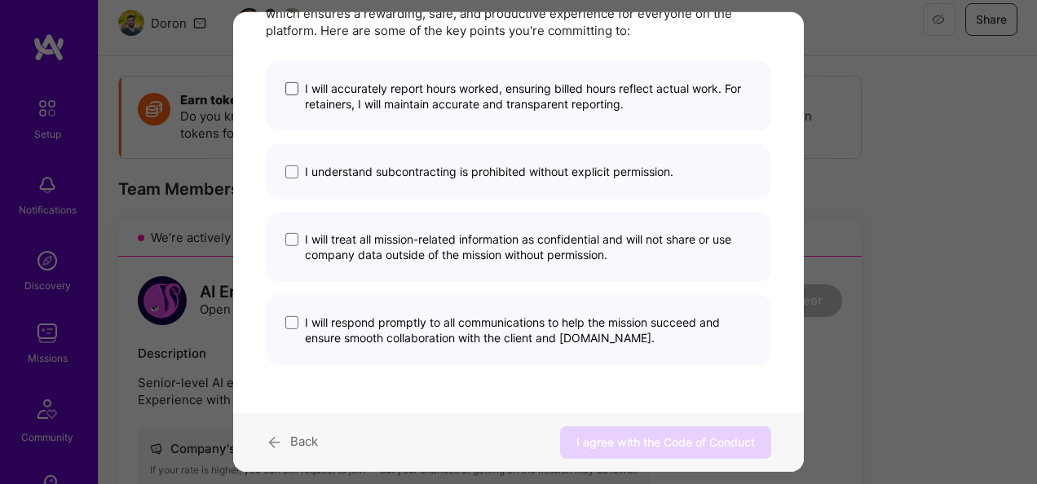
click at [289, 86] on span "modal" at bounding box center [291, 88] width 13 height 13
click at [0, 0] on input "I will accurately report hours worked, ensuring billed hours reflect actual wor…" at bounding box center [0, 0] width 0 height 0
click at [290, 168] on span "modal" at bounding box center [291, 171] width 13 height 13
click at [0, 0] on input "I understand subcontracting is prohibited without explicit permission." at bounding box center [0, 0] width 0 height 0
click at [292, 240] on span "modal" at bounding box center [291, 239] width 13 height 13
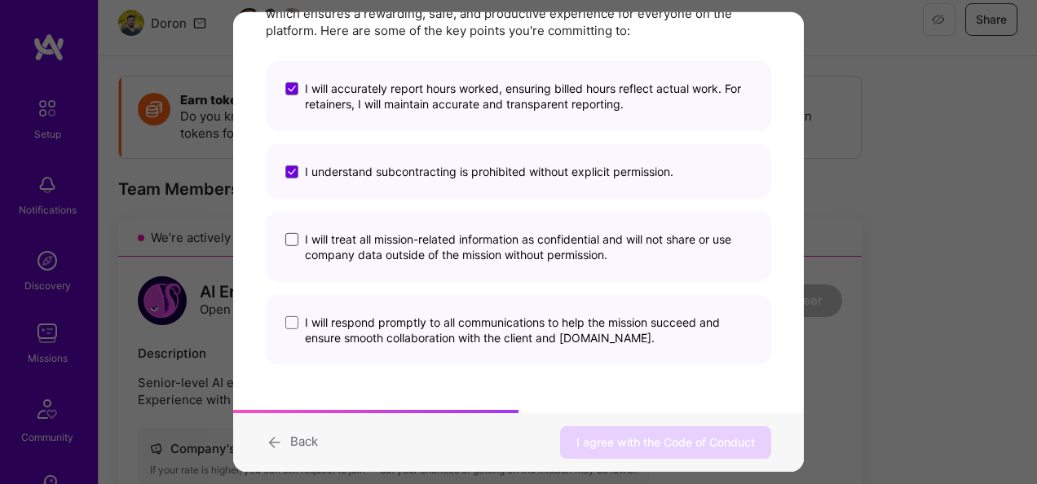
click at [0, 0] on input "I will treat all mission-related information as confidential and will not share…" at bounding box center [0, 0] width 0 height 0
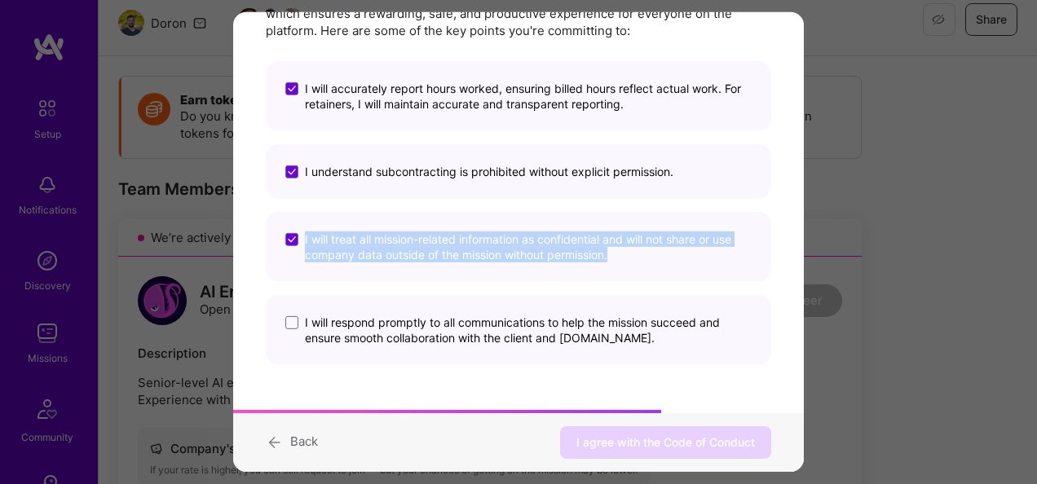
drag, startPoint x: 292, startPoint y: 240, endPoint x: 287, endPoint y: 284, distance: 44.3
click at [287, 284] on div "I will accurately report hours worked, ensuring billed hours reflect actual wor…" at bounding box center [518, 213] width 505 height 304
drag, startPoint x: 287, startPoint y: 284, endPoint x: 401, endPoint y: 243, distance: 121.2
click at [401, 243] on span "I will treat all mission-related information as confidential and will not share…" at bounding box center [528, 246] width 447 height 31
click at [0, 0] on input "I will treat all mission-related information as confidential and will not share…" at bounding box center [0, 0] width 0 height 0
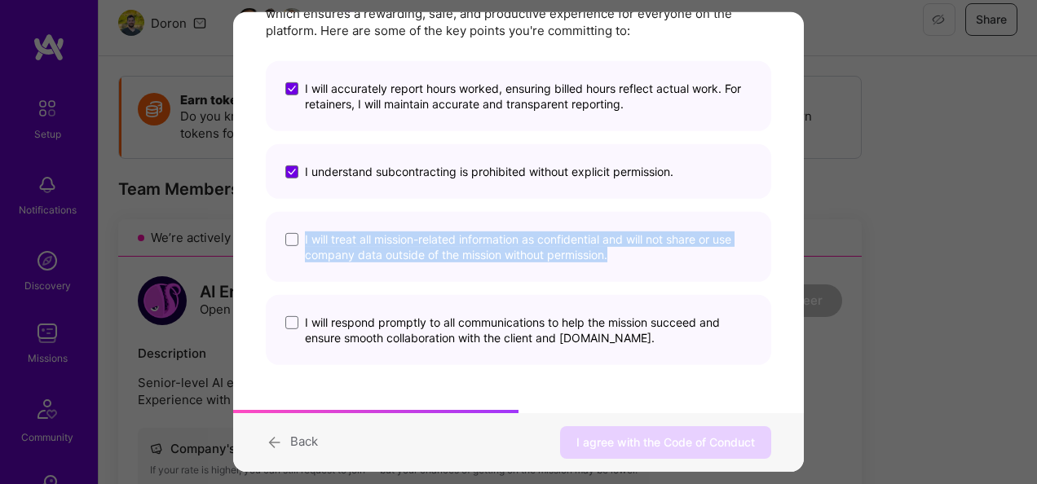
click at [401, 243] on span "I will treat all mission-related information as confidential and will not share…" at bounding box center [528, 246] width 447 height 31
click at [0, 0] on input "I will treat all mission-related information as confidential and will not share…" at bounding box center [0, 0] width 0 height 0
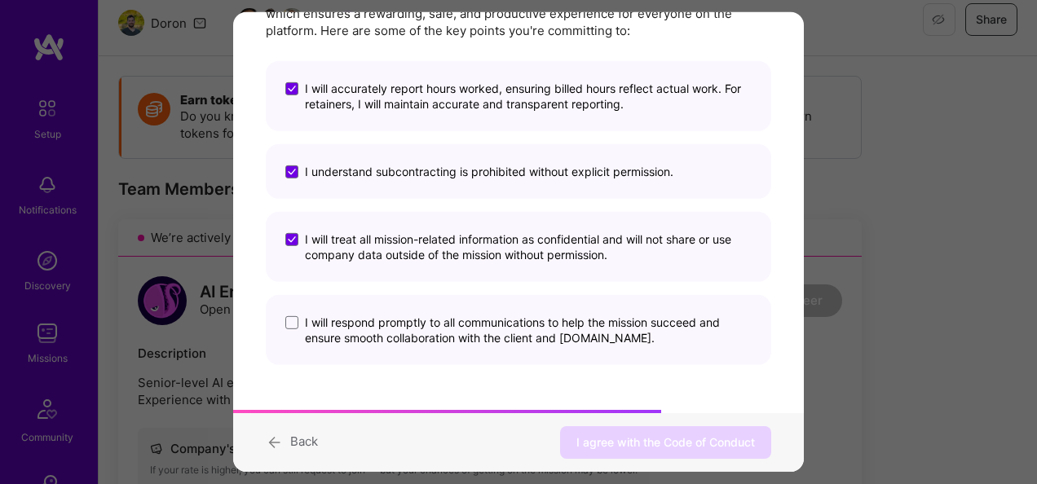
click at [421, 332] on span "I will respond promptly to all communications to help the mission succeed and e…" at bounding box center [528, 330] width 447 height 31
click at [0, 0] on input "I will respond promptly to all communications to help the mission succeed and e…" at bounding box center [0, 0] width 0 height 0
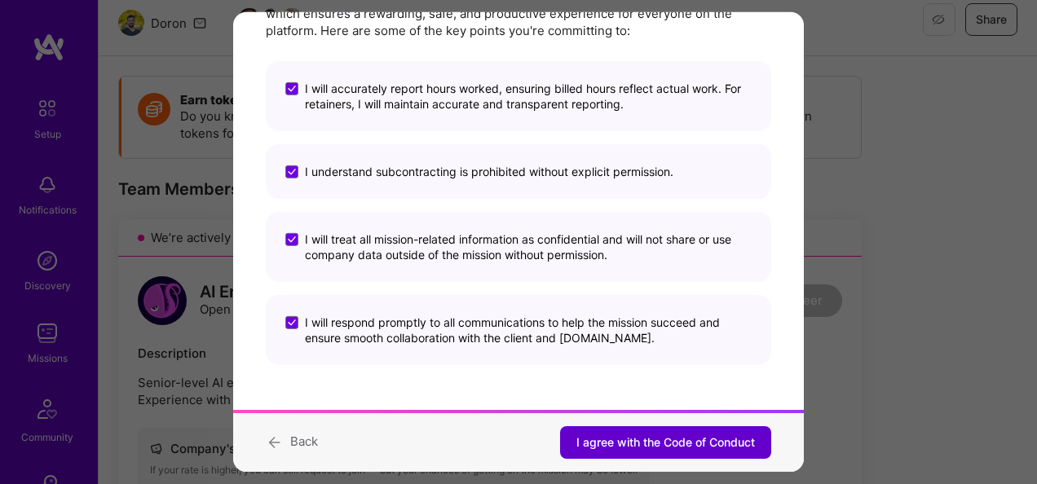
click at [592, 439] on span "I agree with the Code of Conduct" at bounding box center [665, 442] width 179 height 16
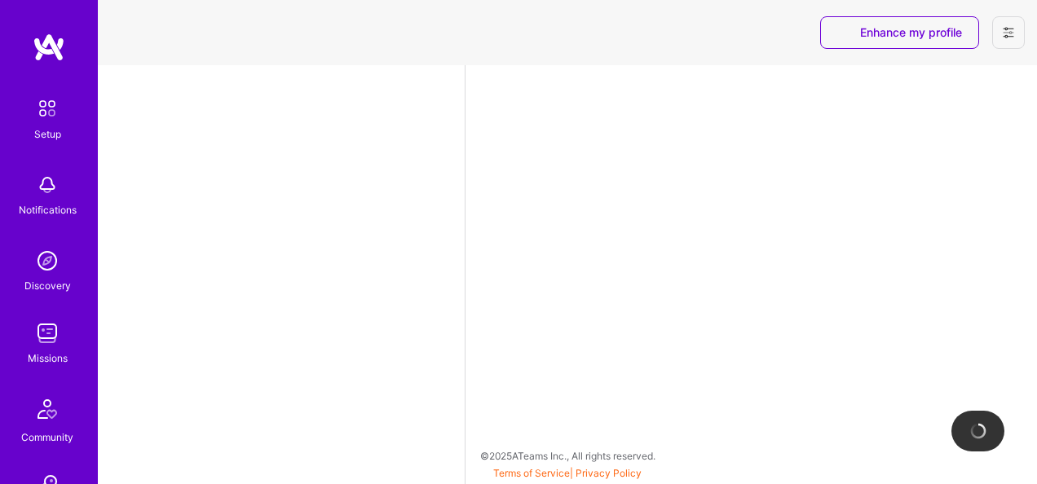
select select "IN"
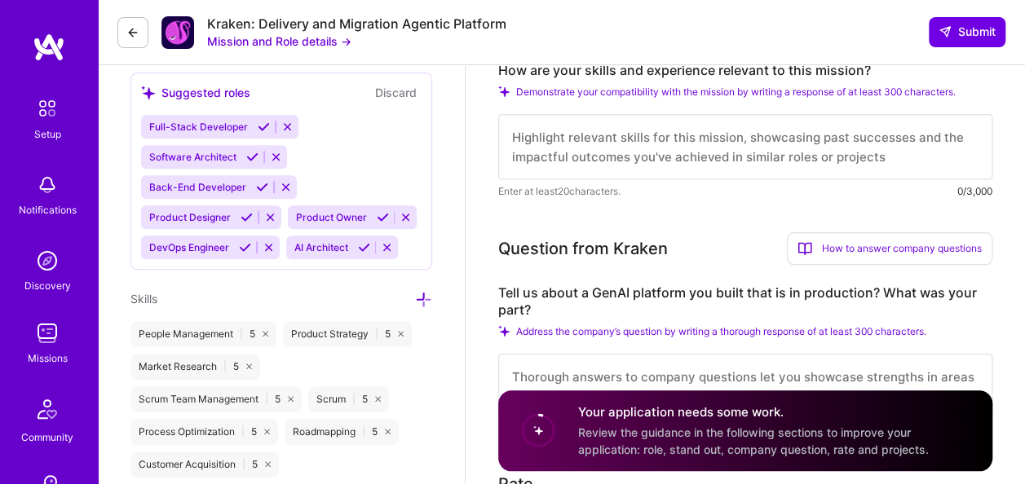
scroll to position [684, 0]
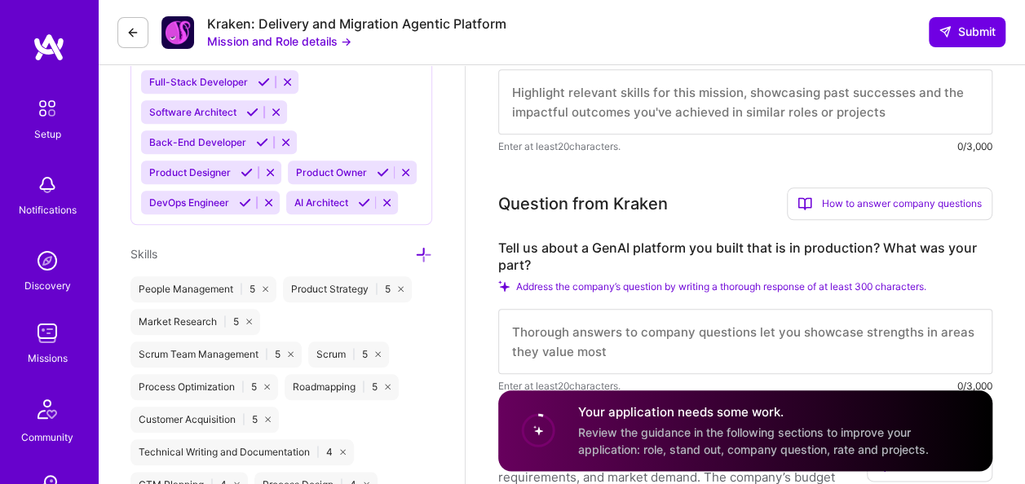
click at [381, 171] on icon at bounding box center [383, 172] width 12 height 12
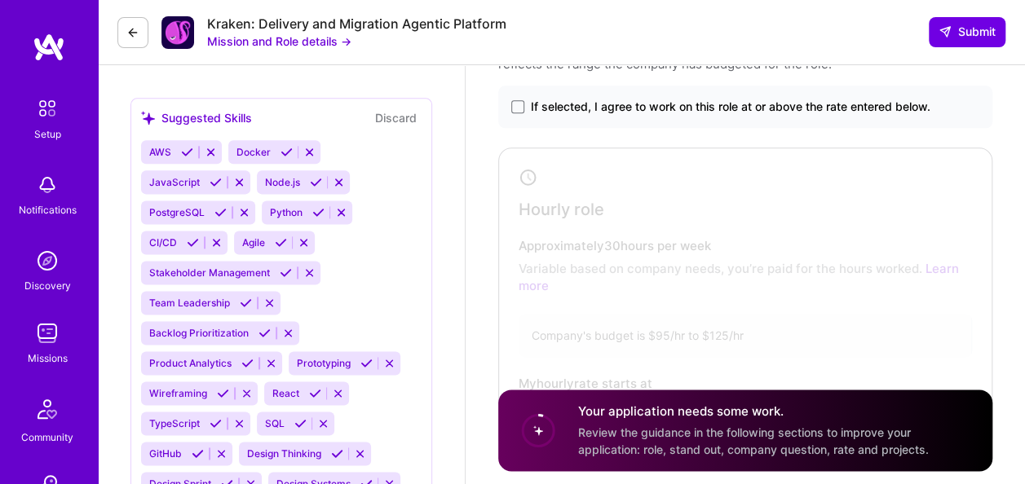
scroll to position [978, 0]
click at [191, 240] on icon at bounding box center [193, 242] width 12 height 12
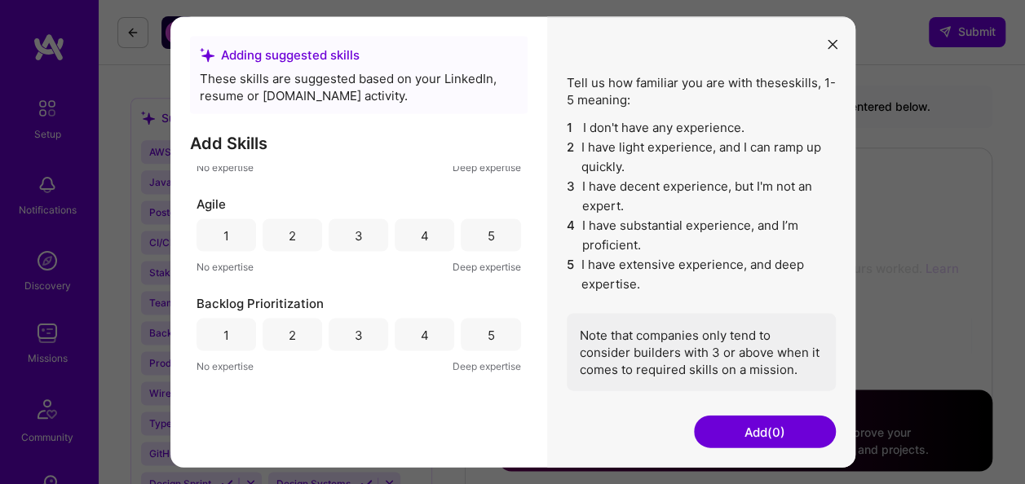
scroll to position [69, 0]
click at [491, 241] on div "5" at bounding box center [491, 236] width 60 height 33
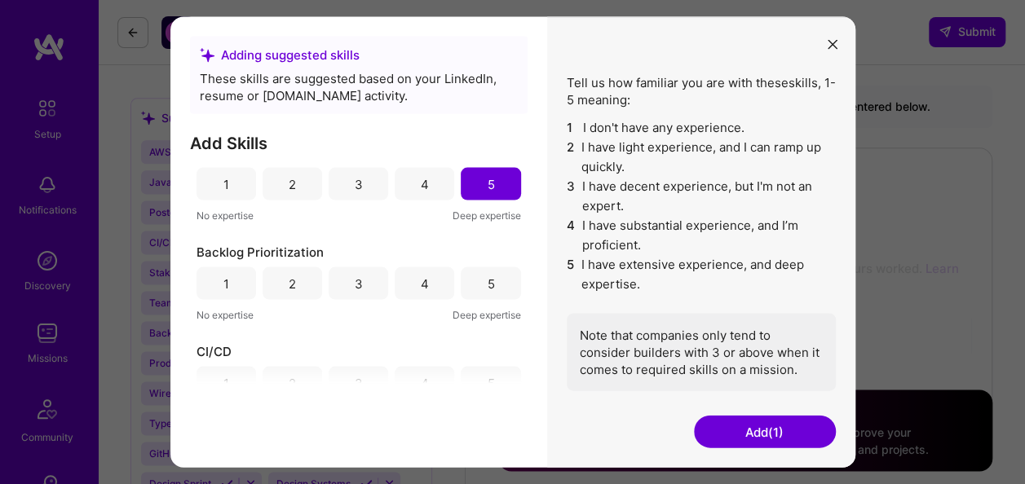
click at [478, 291] on div "5" at bounding box center [491, 283] width 60 height 33
click at [364, 290] on div "3" at bounding box center [358, 283] width 60 height 33
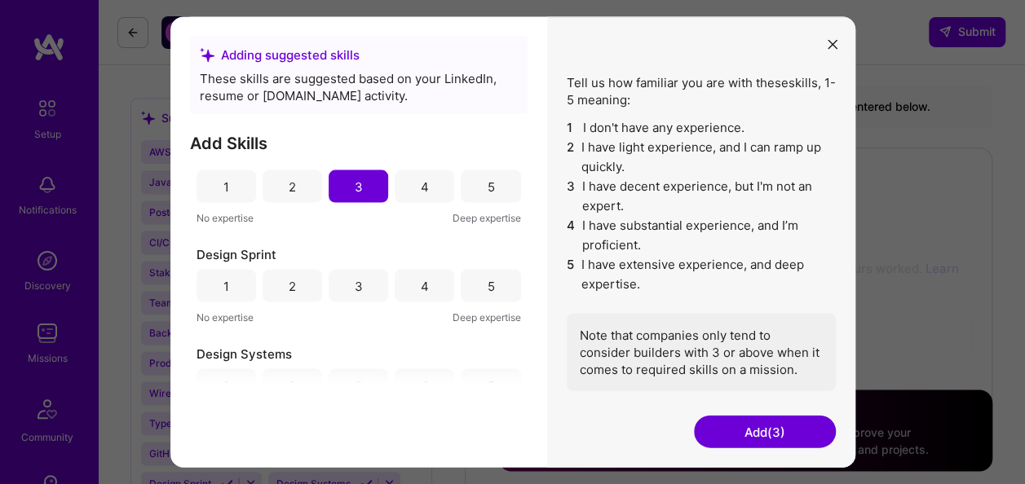
scroll to position [320, 0]
click at [412, 297] on div "4" at bounding box center [424, 284] width 60 height 33
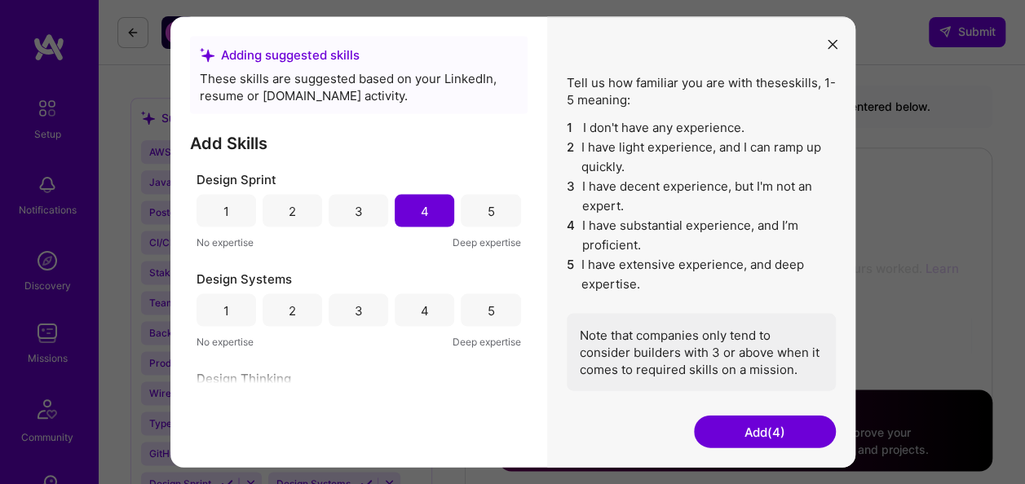
scroll to position [384, 0]
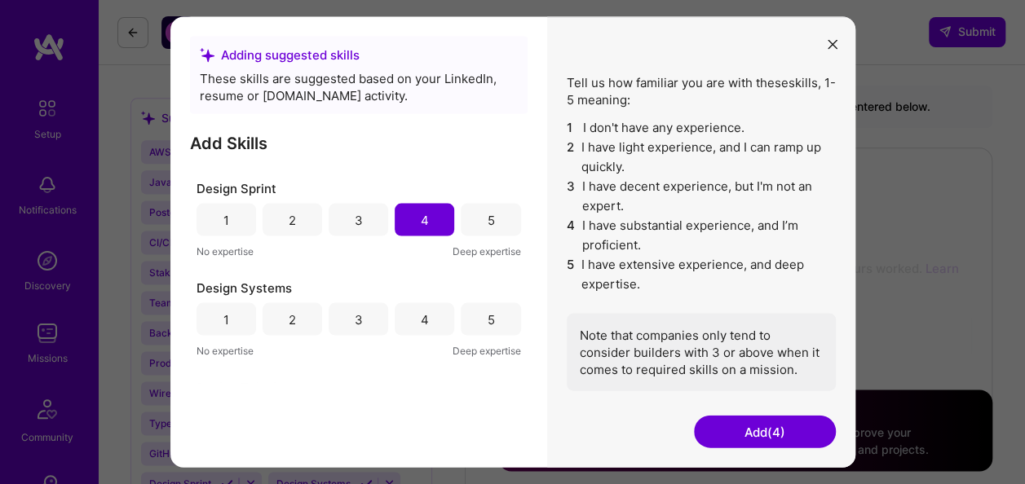
click at [359, 315] on div "3" at bounding box center [358, 319] width 60 height 33
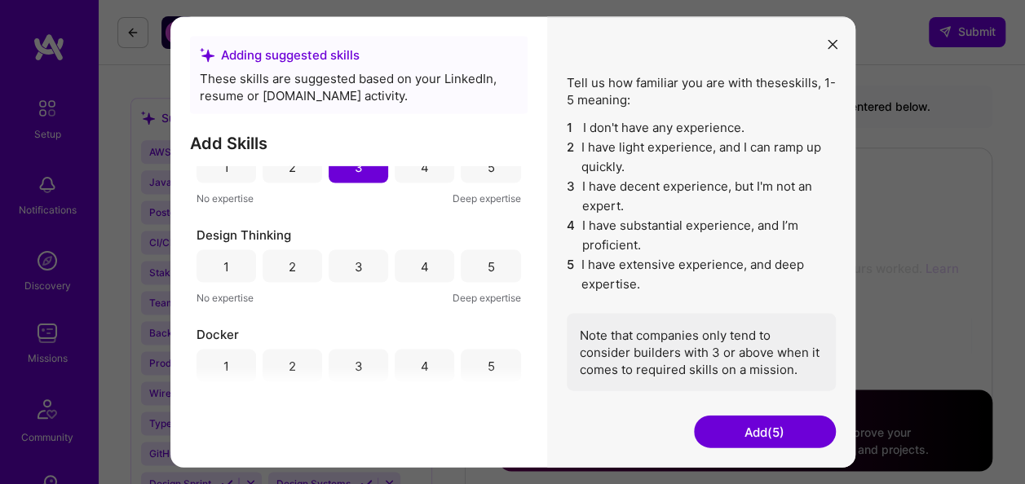
scroll to position [537, 0]
click at [346, 267] on div "3" at bounding box center [358, 265] width 60 height 33
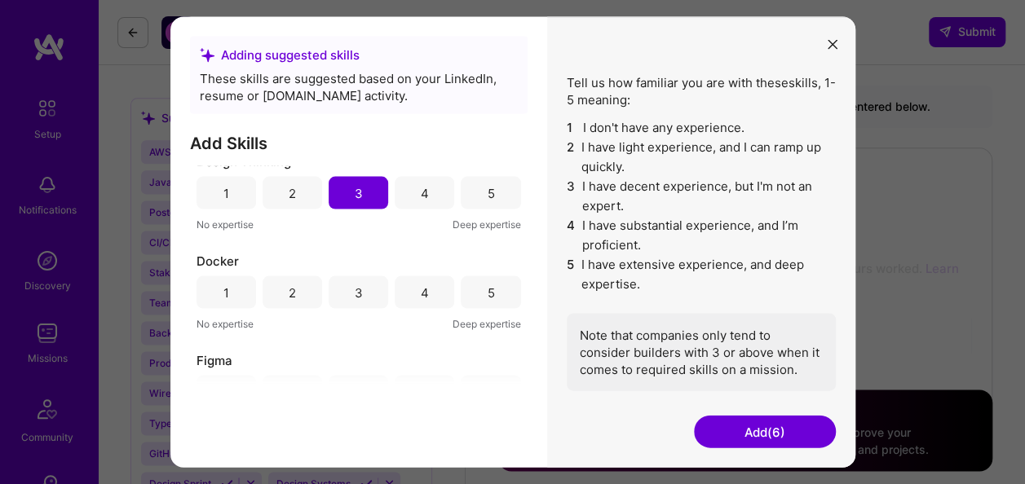
scroll to position [610, 0]
click at [235, 293] on div "1" at bounding box center [226, 291] width 60 height 33
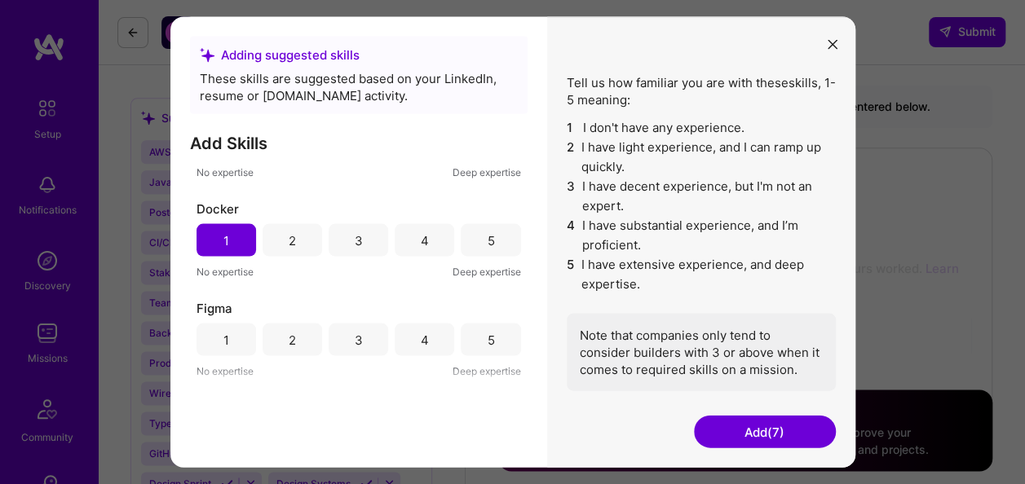
scroll to position [682, 0]
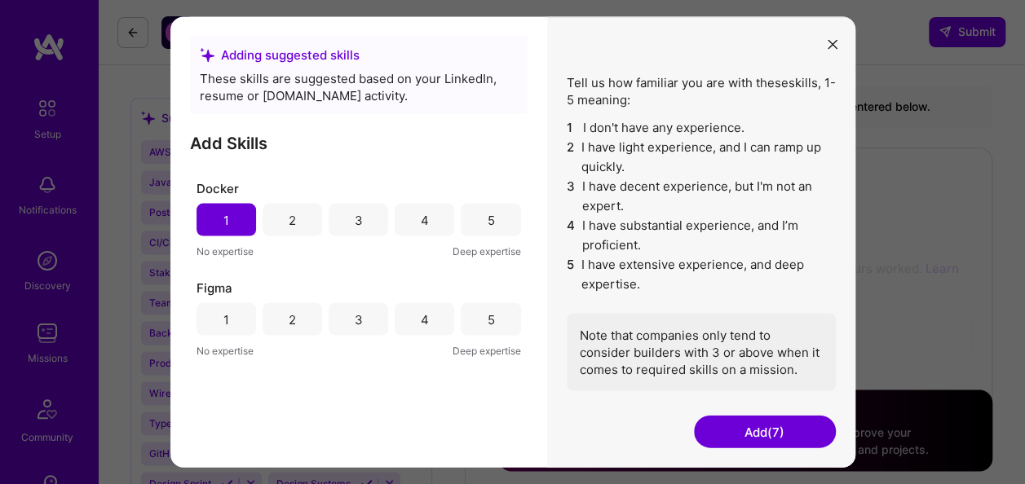
click at [299, 321] on div "2" at bounding box center [292, 319] width 60 height 33
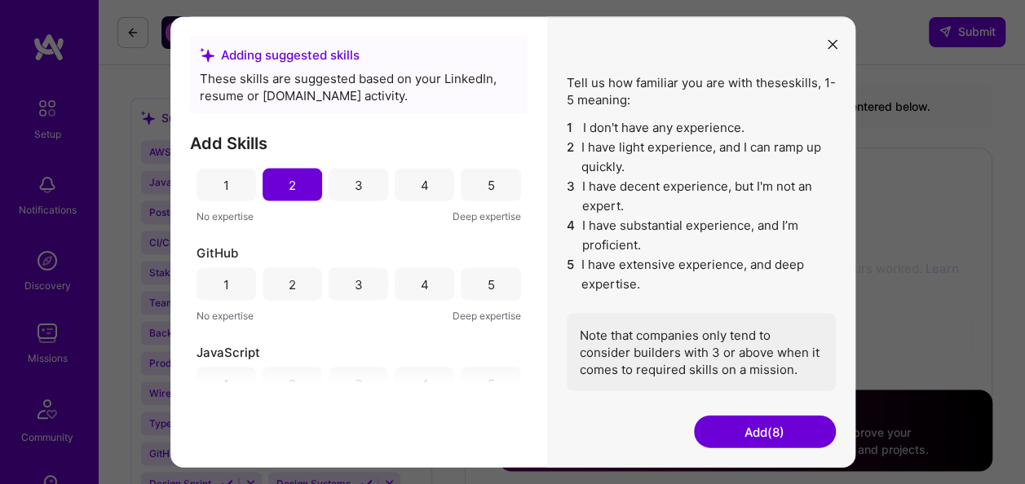
scroll to position [821, 0]
click at [289, 277] on div "2" at bounding box center [292, 279] width 7 height 17
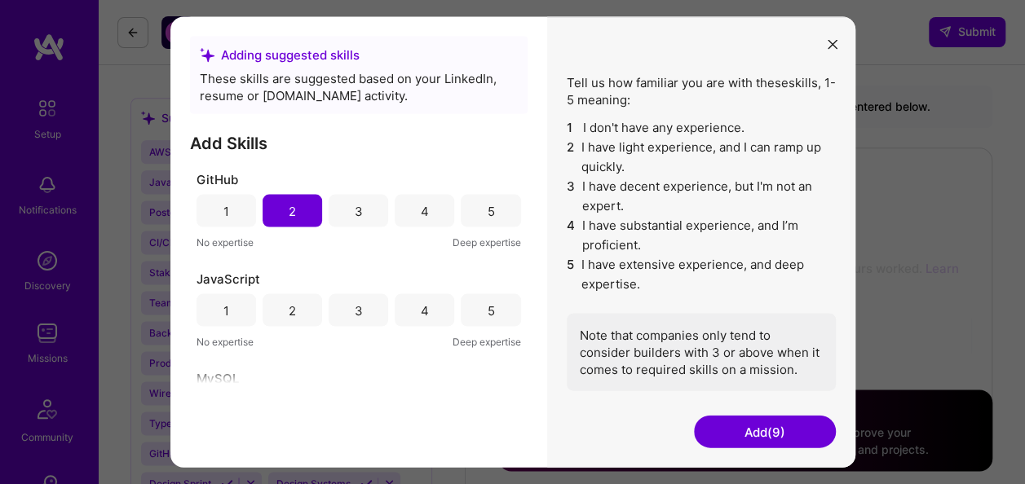
scroll to position [893, 0]
click at [292, 306] on div "2" at bounding box center [292, 307] width 7 height 17
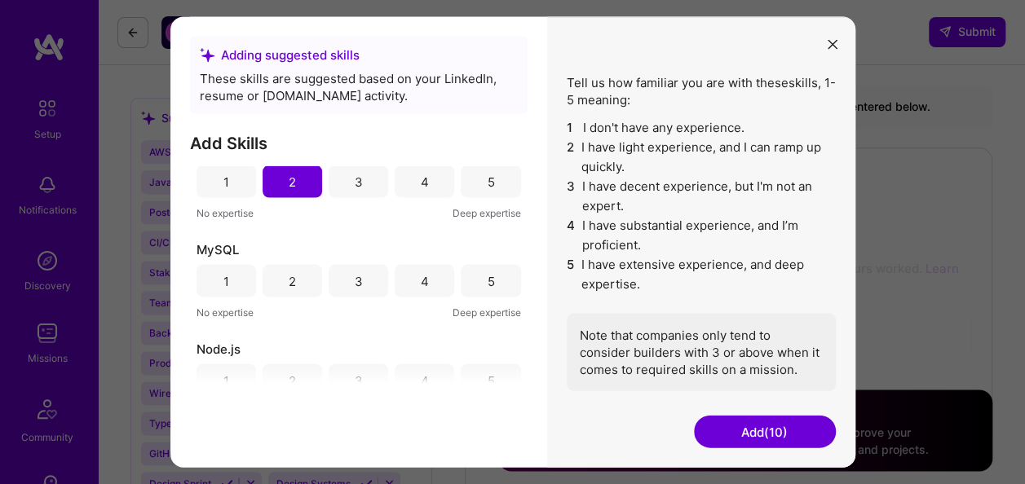
scroll to position [1020, 0]
click at [349, 282] on div "3" at bounding box center [358, 280] width 60 height 33
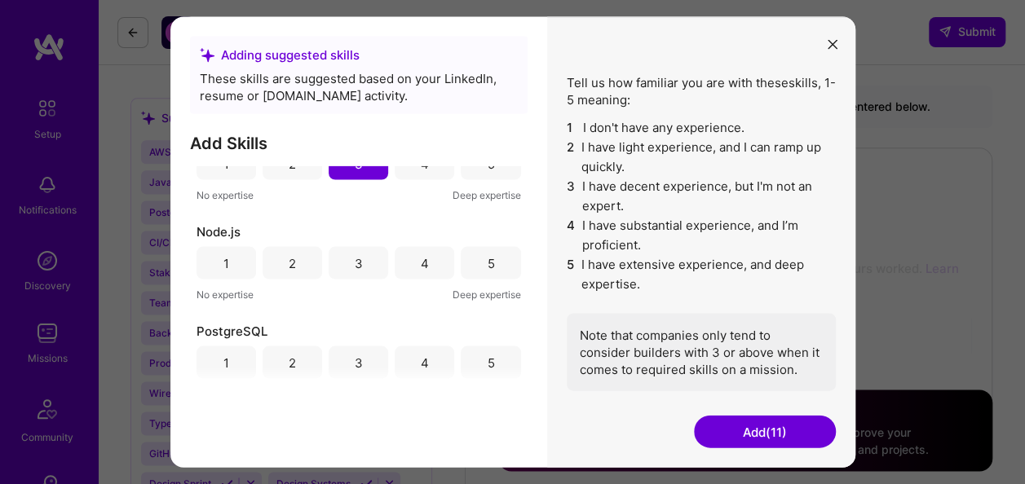
scroll to position [1137, 0]
click at [295, 263] on div "2" at bounding box center [292, 262] width 60 height 33
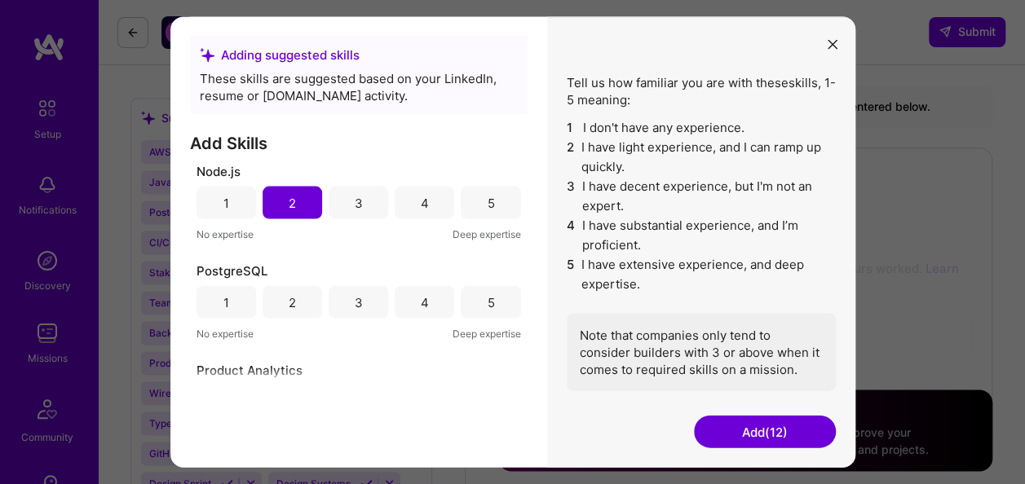
scroll to position [1201, 0]
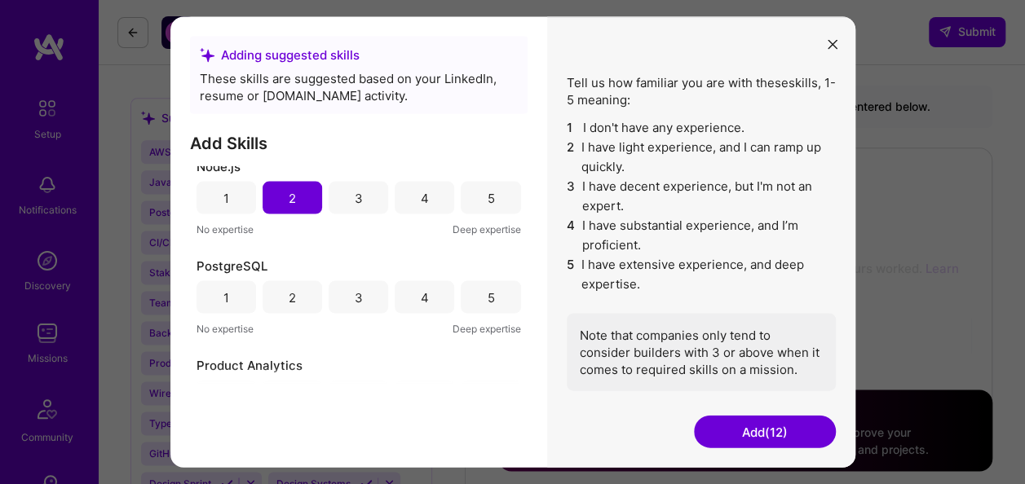
click at [231, 298] on div "1" at bounding box center [226, 297] width 60 height 33
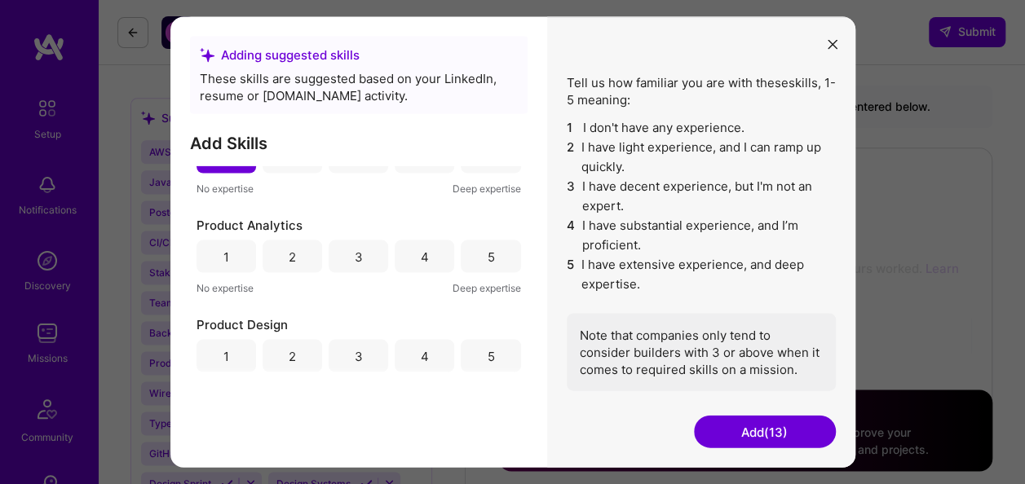
scroll to position [1342, 0]
click at [489, 251] on div "5" at bounding box center [491, 256] width 60 height 33
click at [360, 360] on div "3" at bounding box center [358, 356] width 60 height 33
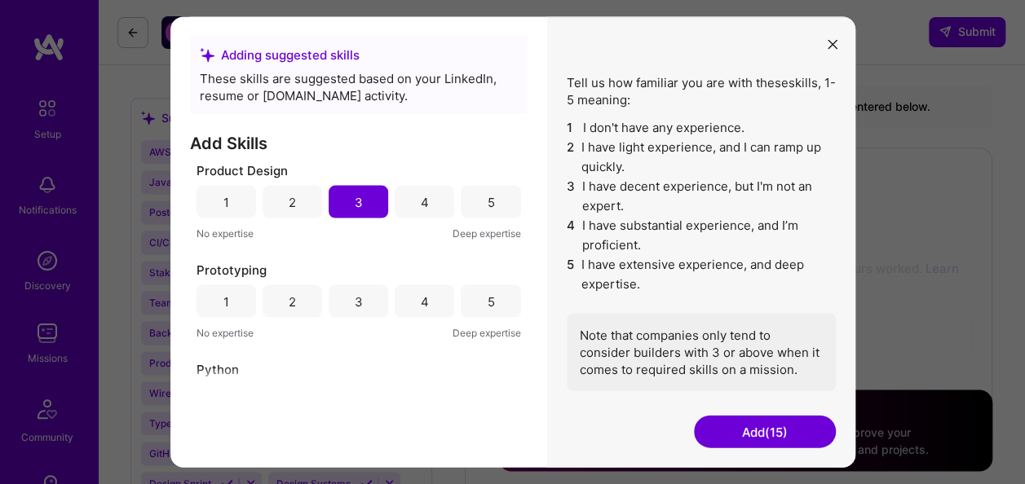
scroll to position [1496, 0]
click at [420, 289] on div "4" at bounding box center [424, 300] width 60 height 33
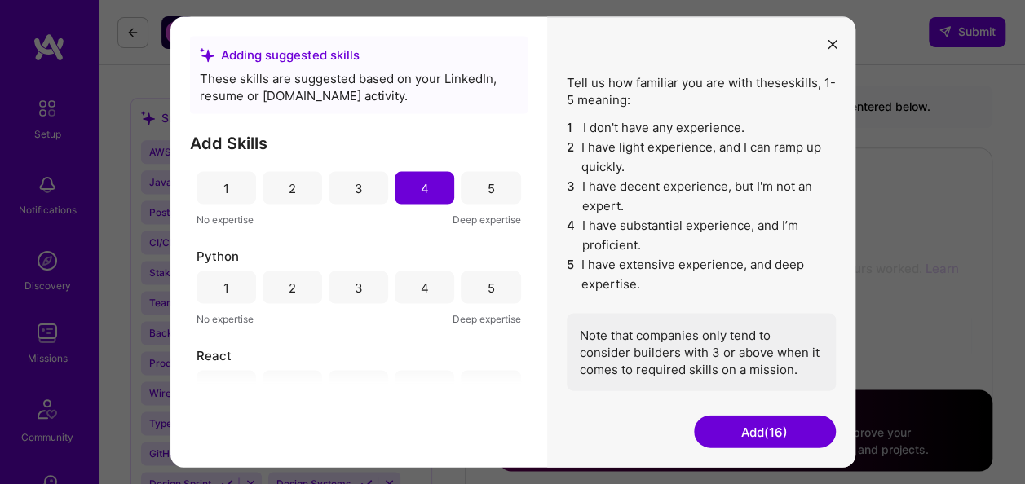
scroll to position [1611, 0]
click at [227, 294] on div "1" at bounding box center [226, 286] width 60 height 33
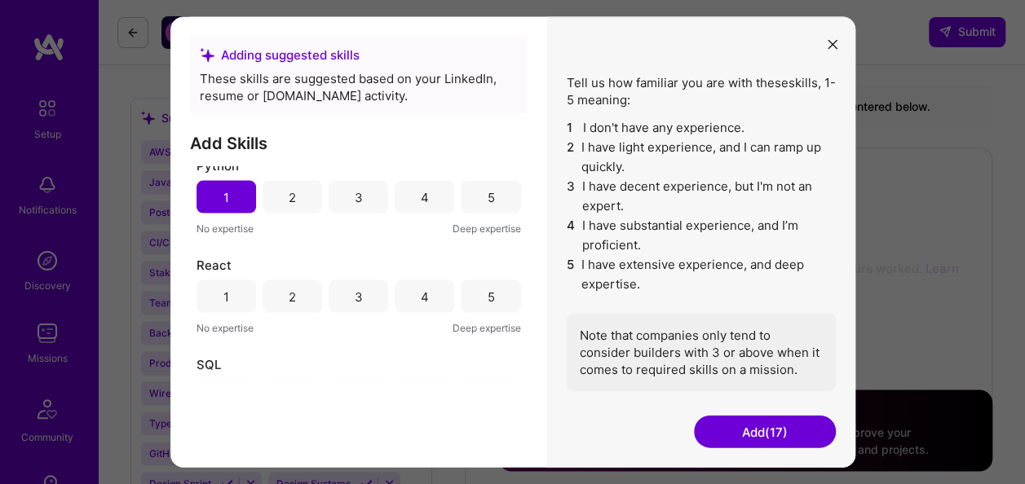
scroll to position [1708, 0]
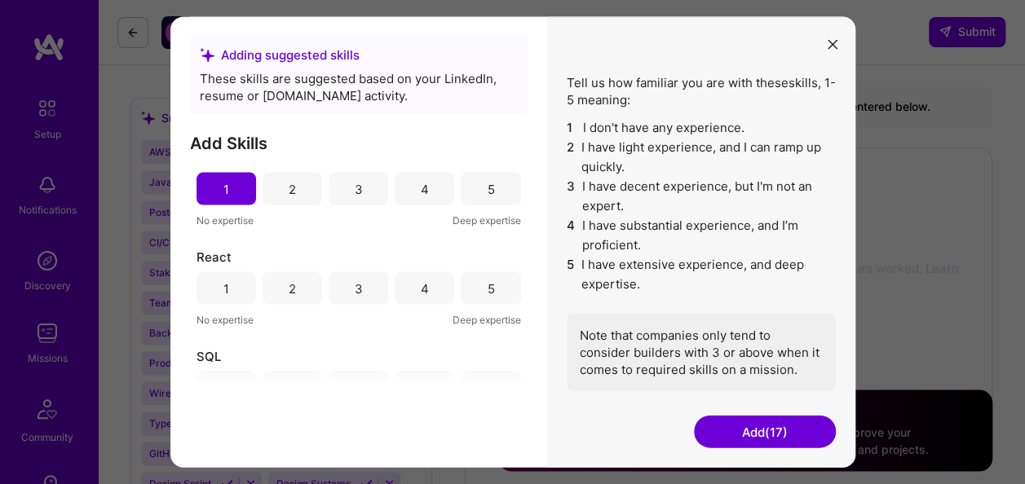
click at [238, 289] on div "1" at bounding box center [226, 288] width 60 height 33
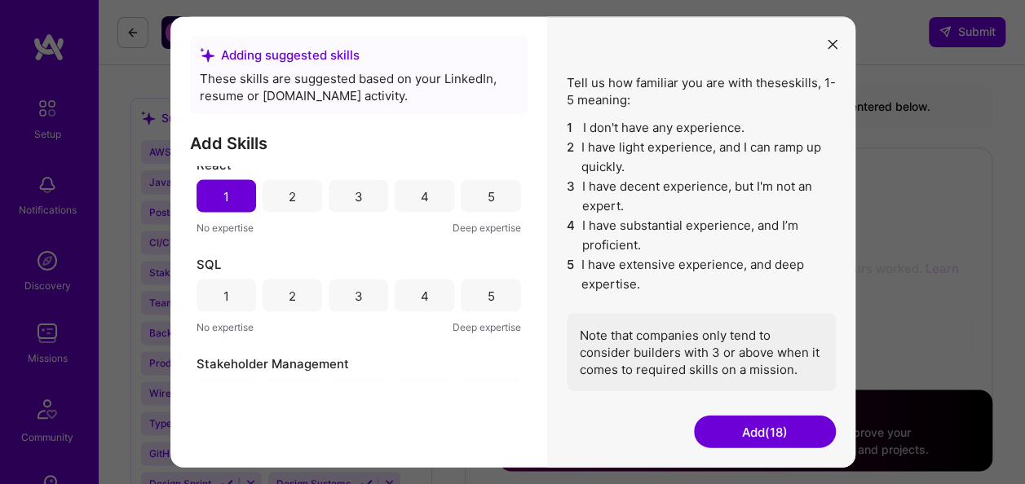
scroll to position [1802, 0]
click at [347, 302] on div "3" at bounding box center [358, 293] width 60 height 33
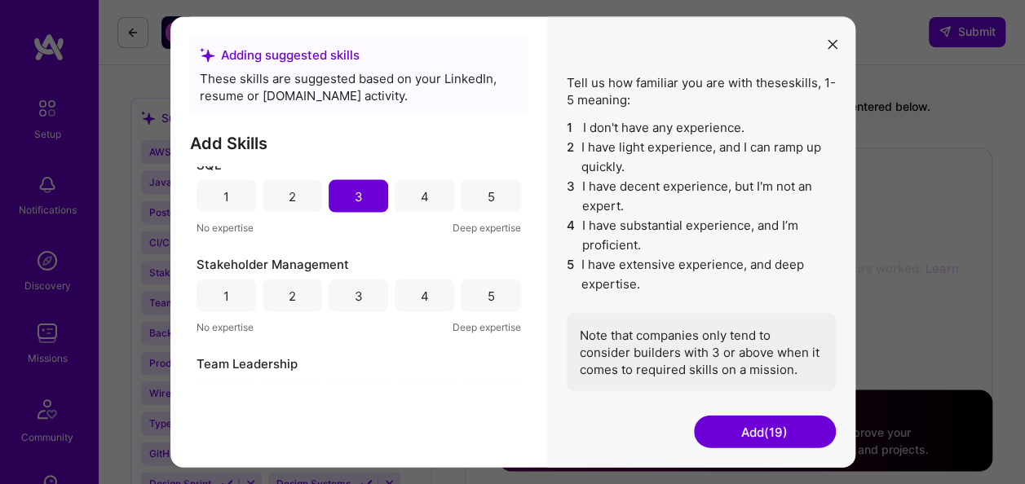
scroll to position [1903, 0]
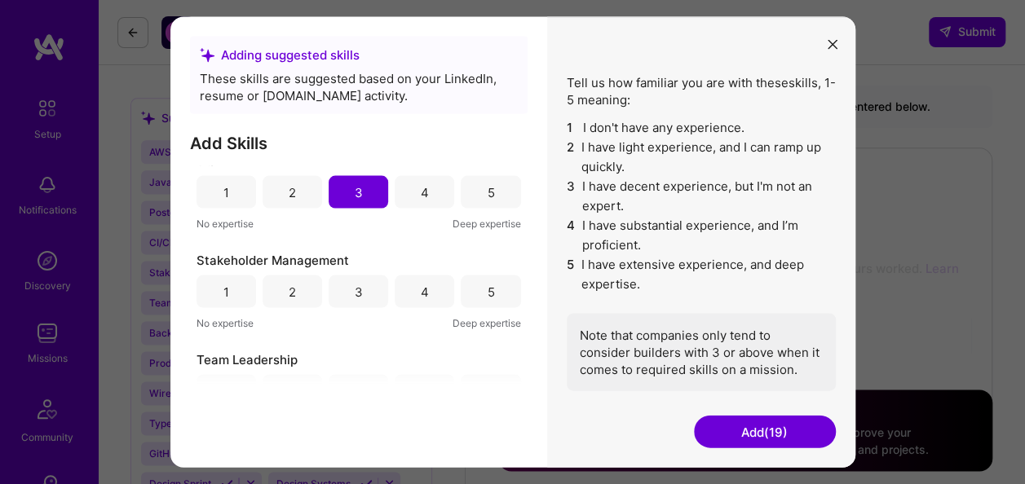
click at [461, 292] on div "5" at bounding box center [491, 291] width 60 height 33
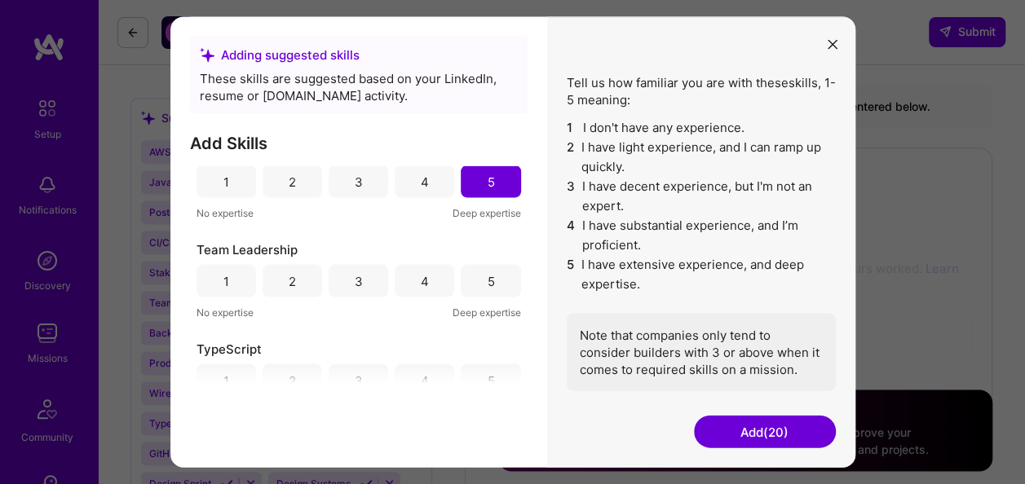
scroll to position [2020, 0]
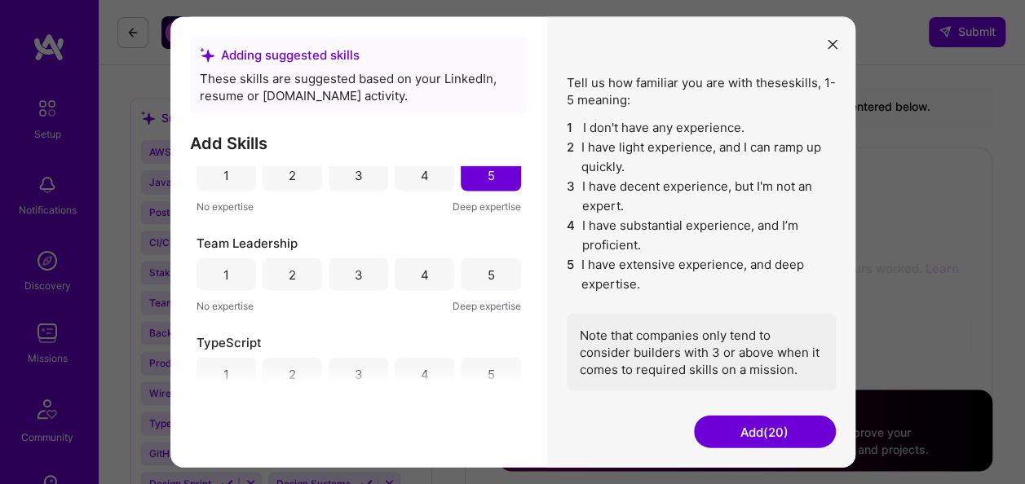
click at [487, 267] on div "5" at bounding box center [490, 274] width 7 height 17
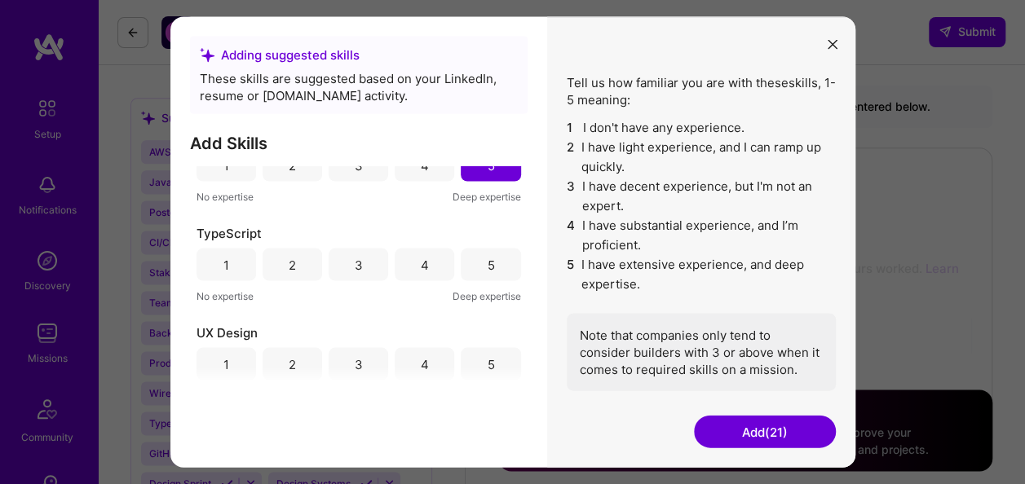
scroll to position [2131, 0]
click at [272, 262] on div "2" at bounding box center [292, 263] width 60 height 33
click at [223, 271] on div "1" at bounding box center [226, 262] width 6 height 17
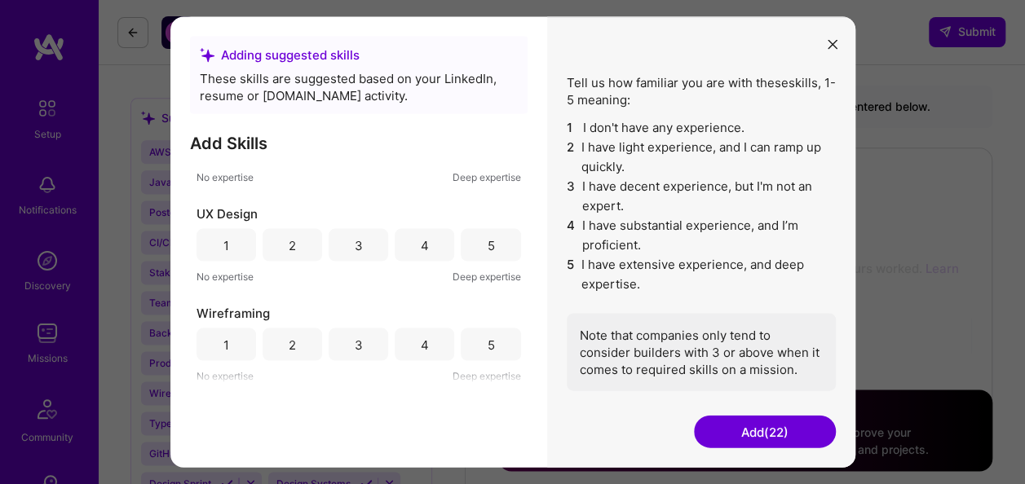
click at [370, 245] on div "3" at bounding box center [358, 245] width 60 height 33
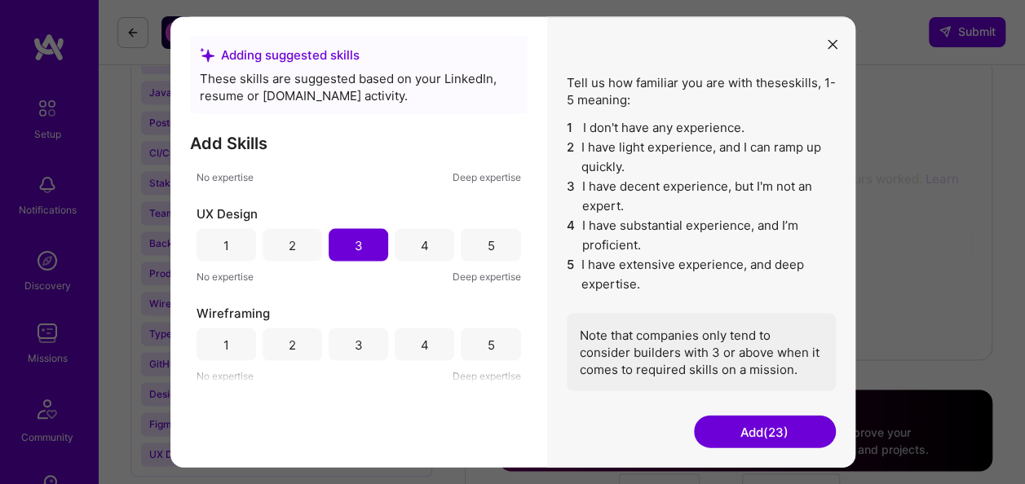
scroll to position [1069, 0]
click at [346, 341] on div "3" at bounding box center [358, 344] width 60 height 33
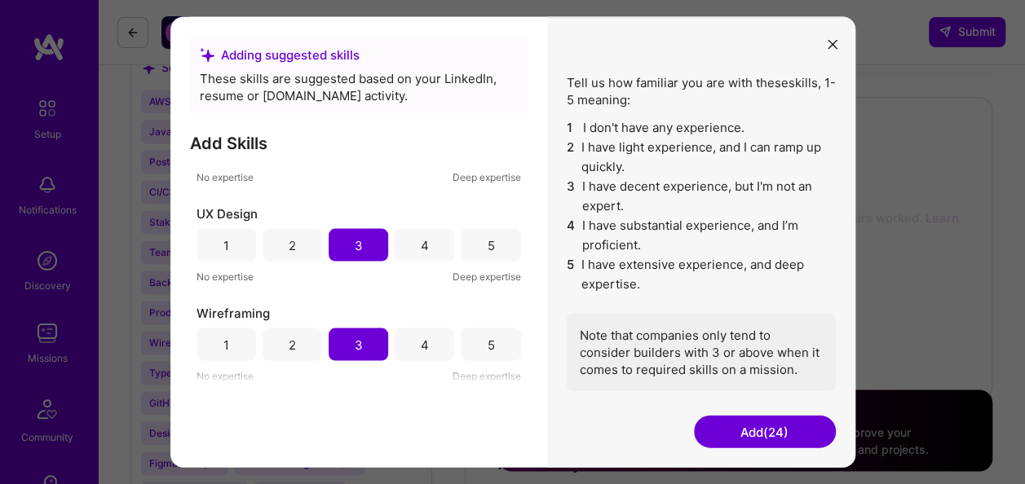
click at [769, 437] on button "Add (24)" at bounding box center [765, 432] width 142 height 33
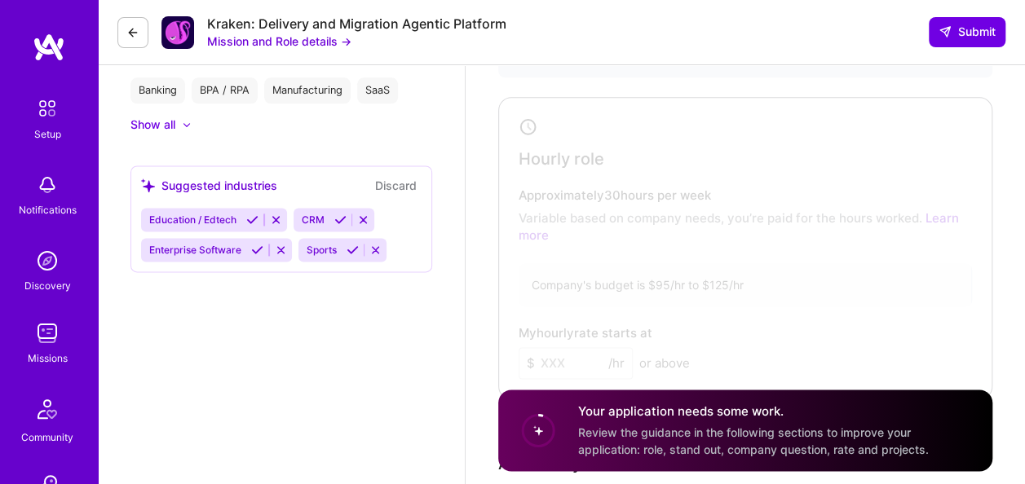
click at [746, 424] on div "Your application needs some work. Review the guidance in the following sections…" at bounding box center [775, 430] width 394 height 55
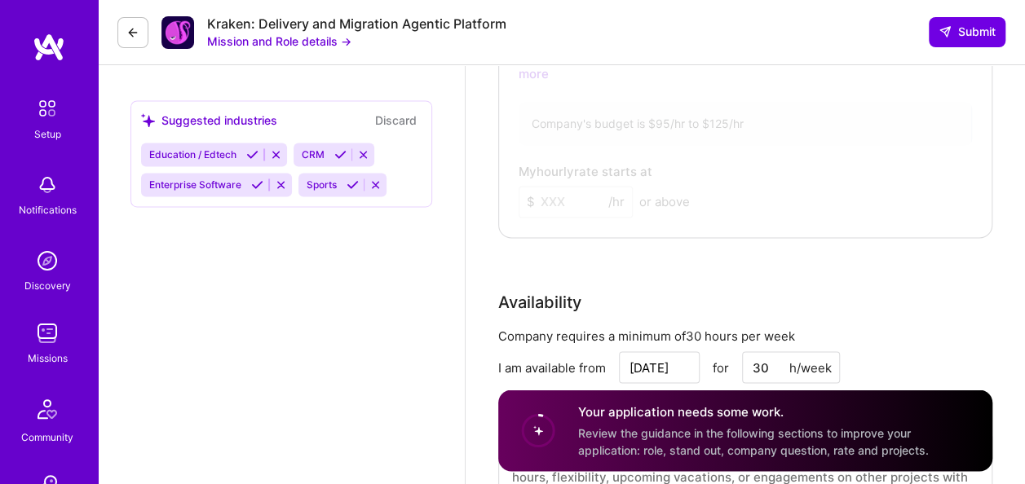
scroll to position [1192, 0]
click at [258, 180] on icon at bounding box center [257, 183] width 12 height 12
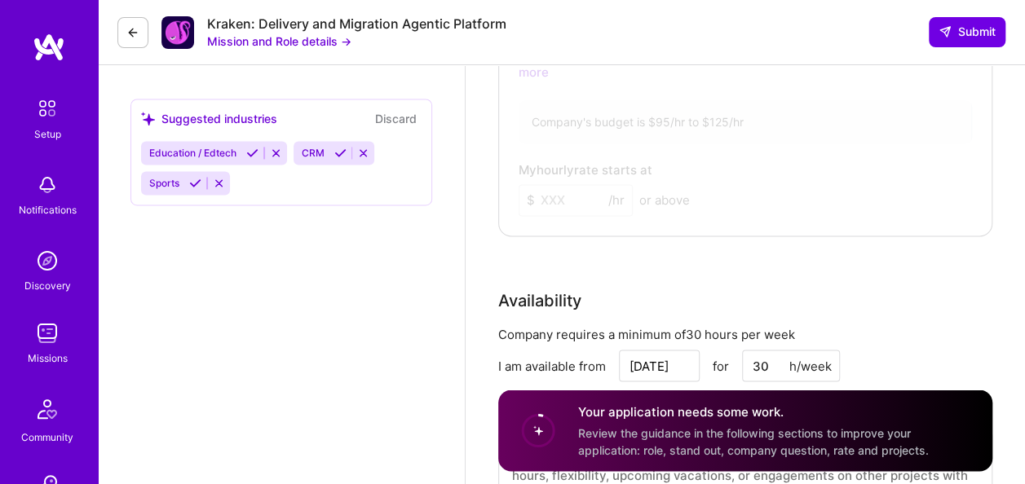
click at [341, 150] on icon at bounding box center [340, 153] width 12 height 12
click at [349, 152] on icon at bounding box center [348, 153] width 12 height 12
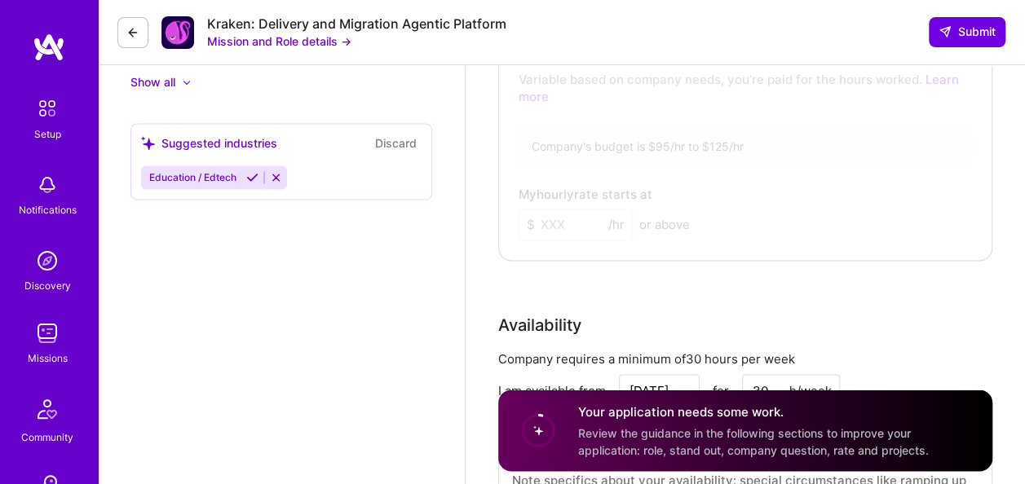
scroll to position [1162, 0]
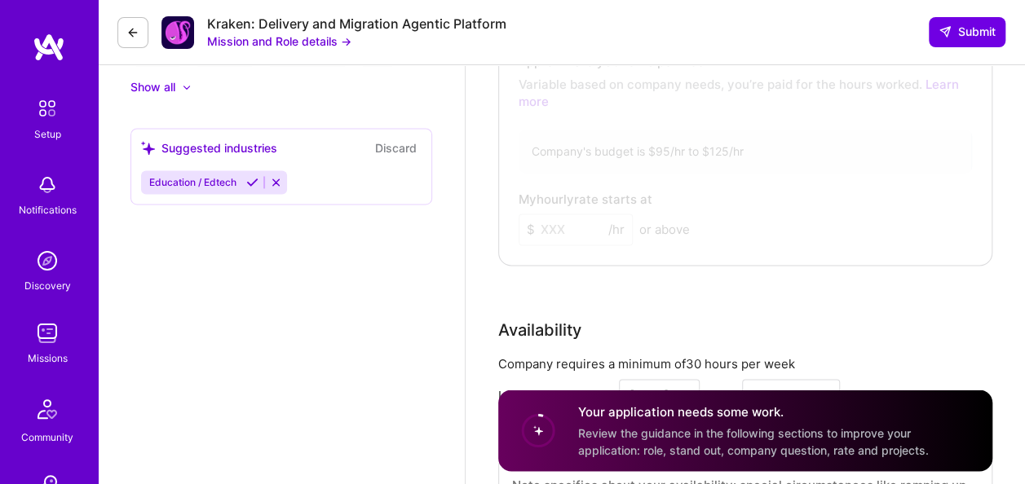
click at [253, 181] on icon at bounding box center [252, 182] width 12 height 12
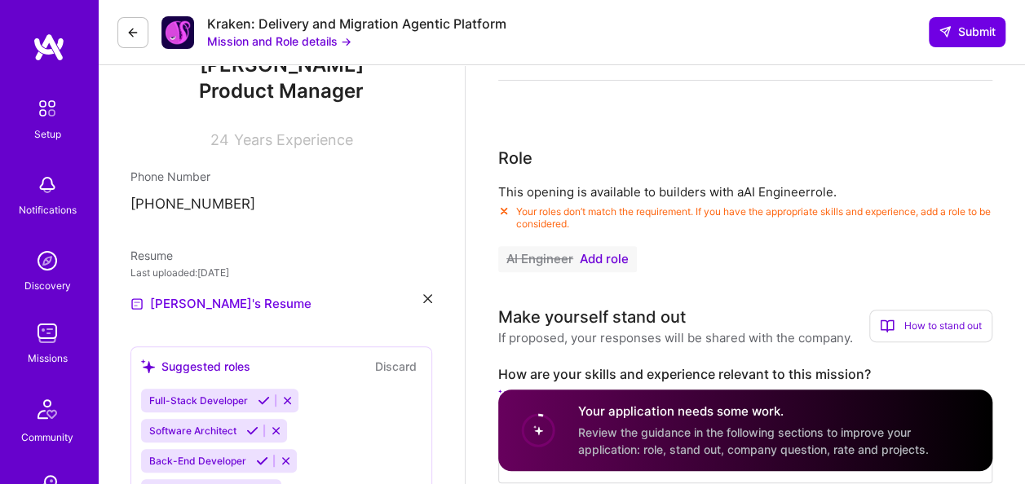
scroll to position [0, 0]
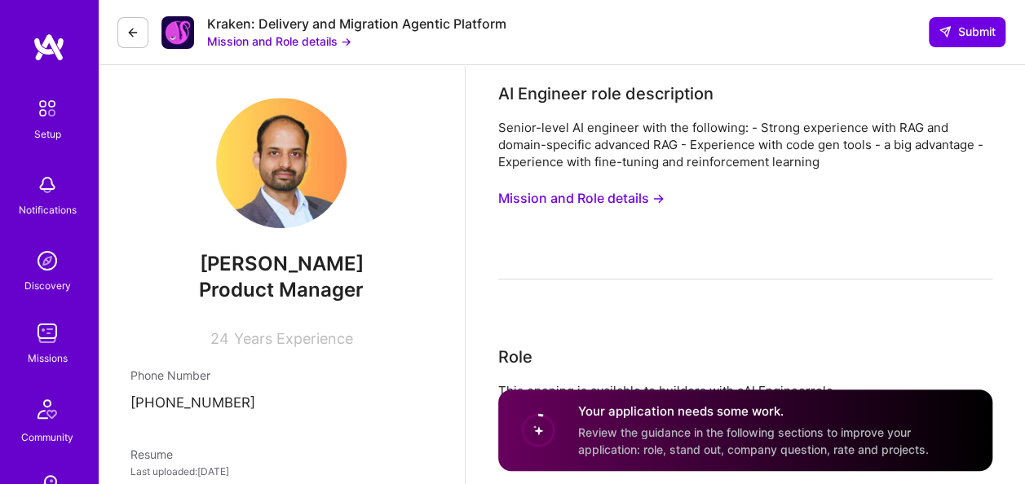
click at [635, 192] on button "Mission and Role details →" at bounding box center [581, 198] width 166 height 30
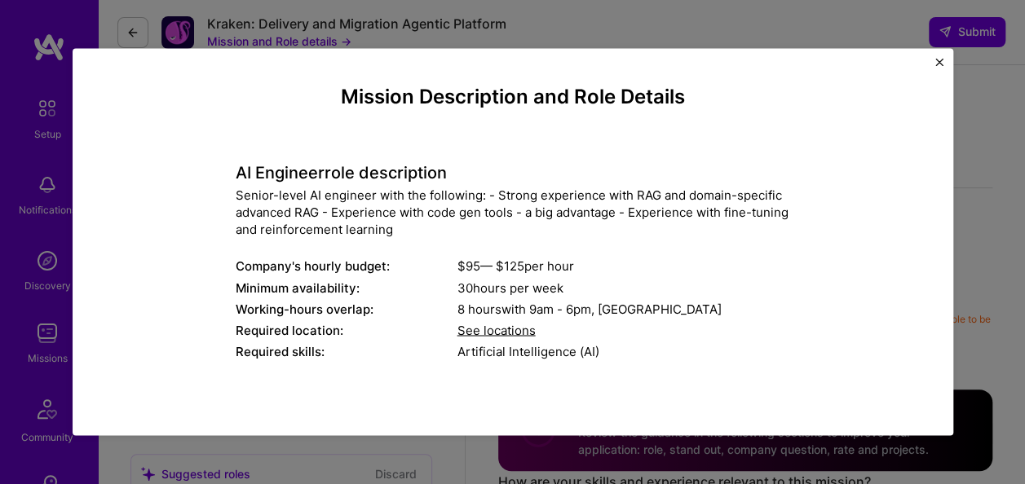
click at [939, 65] on img "Close" at bounding box center [939, 62] width 8 height 8
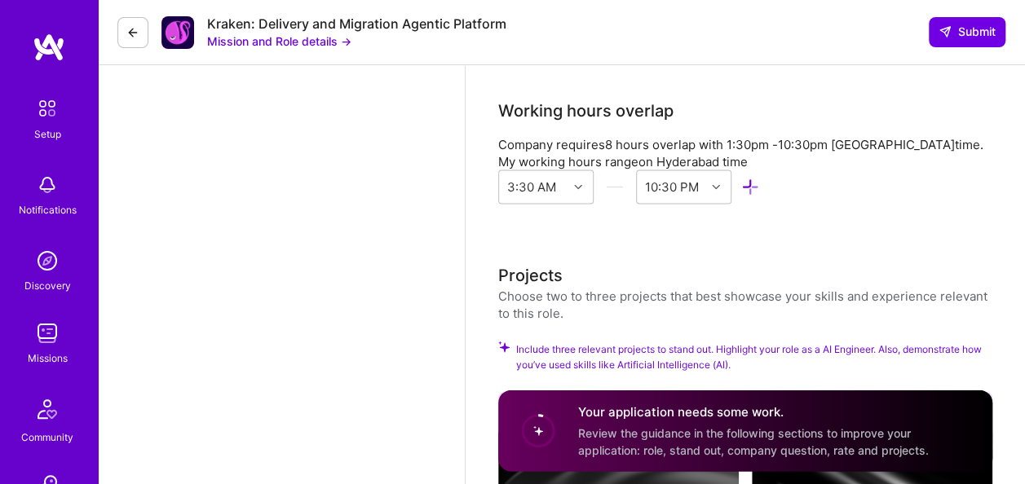
scroll to position [1648, 0]
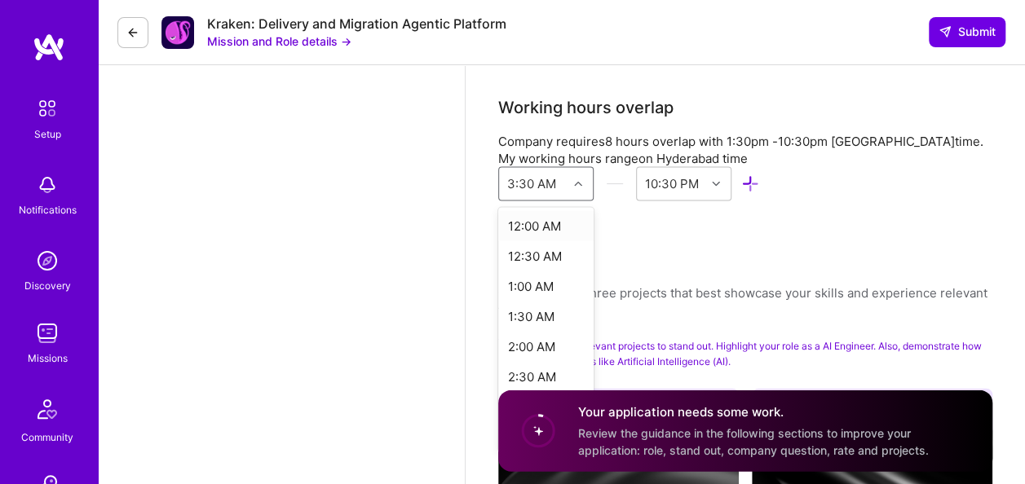
click at [571, 188] on div at bounding box center [579, 184] width 25 height 21
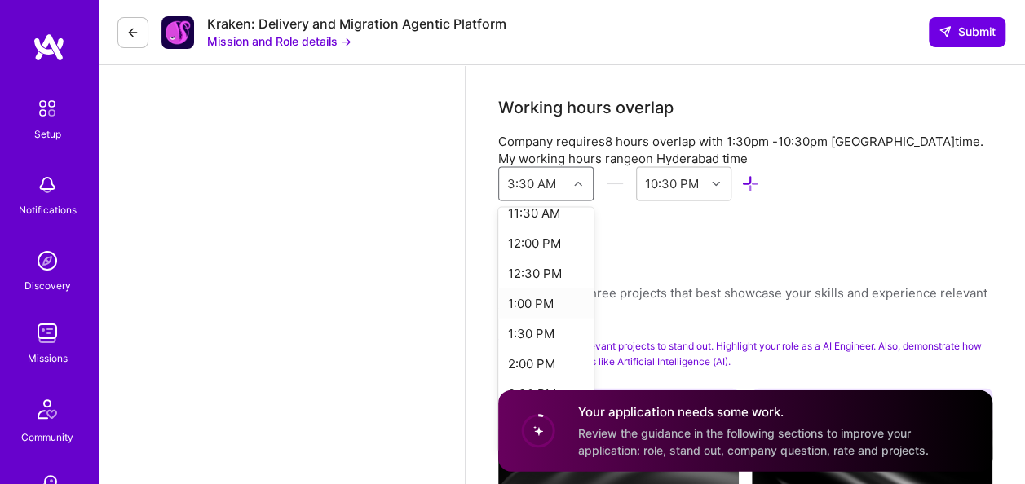
scroll to position [714, 0]
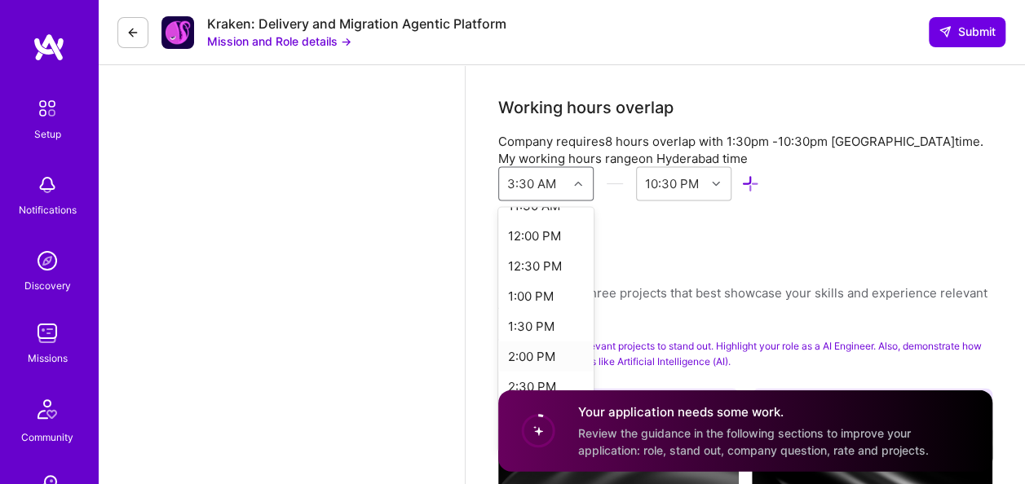
click at [536, 350] on div "2:00 PM" at bounding box center [545, 357] width 95 height 30
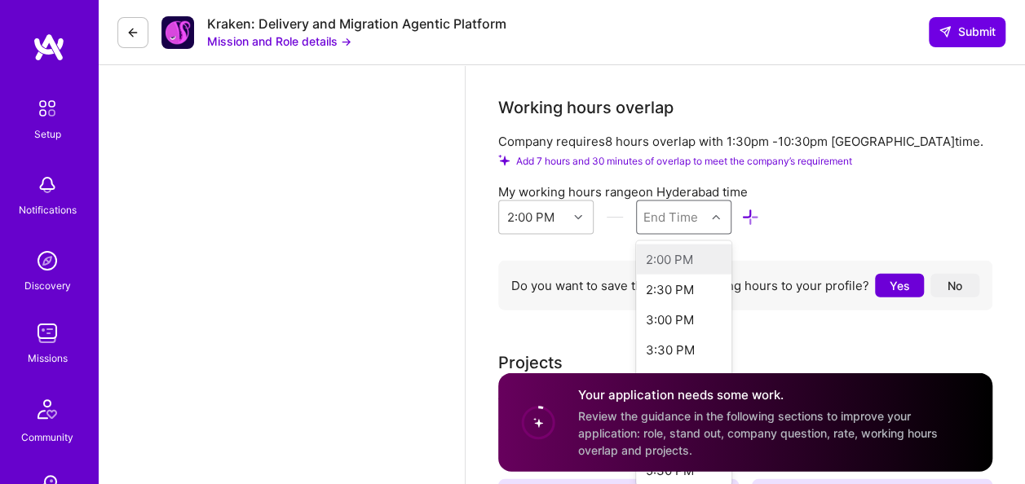
click at [677, 213] on div "End Time" at bounding box center [670, 217] width 55 height 17
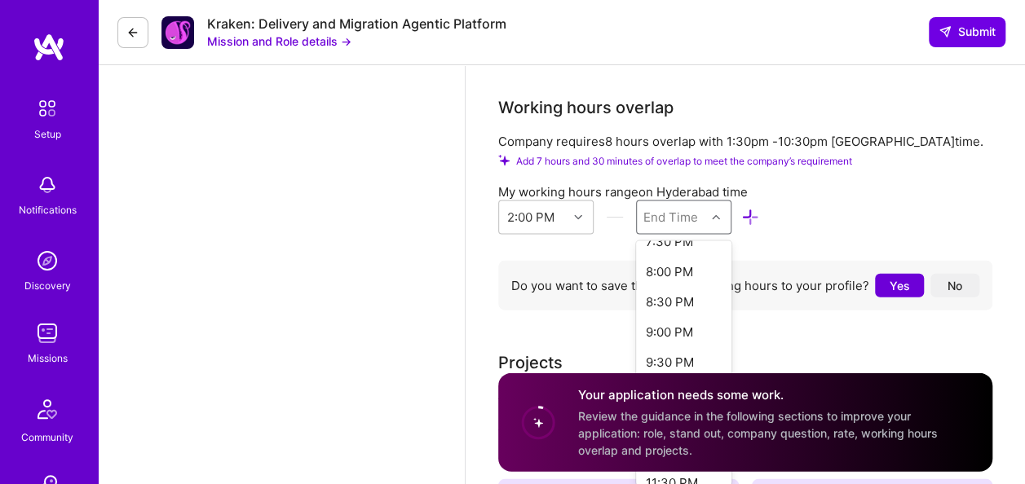
scroll to position [357, 0]
click at [689, 345] on div "9:30 PM" at bounding box center [683, 355] width 95 height 30
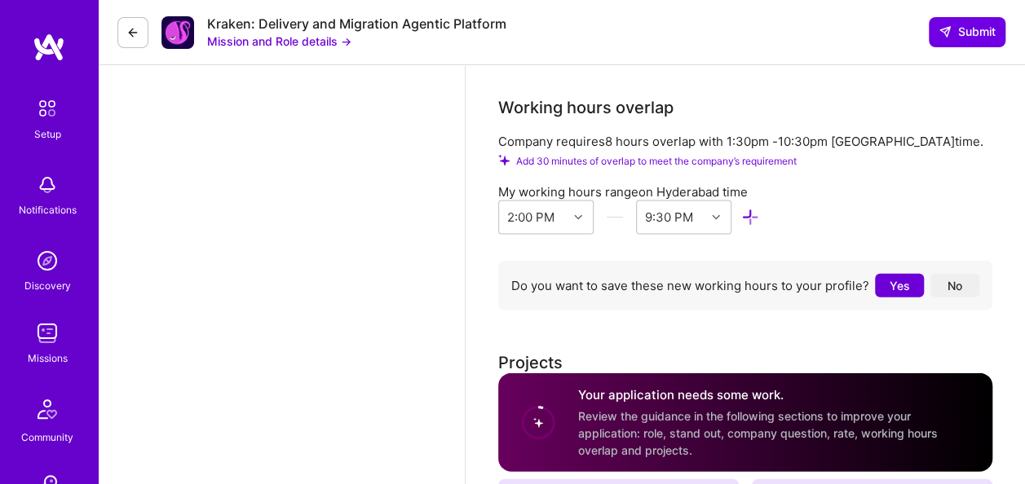
click at [810, 218] on div "My working hours range on [GEOGRAPHIC_DATA] time 2:00 PM 9:30 PM" at bounding box center [745, 212] width 494 height 58
click at [703, 220] on div "9:30 PM" at bounding box center [671, 217] width 68 height 33
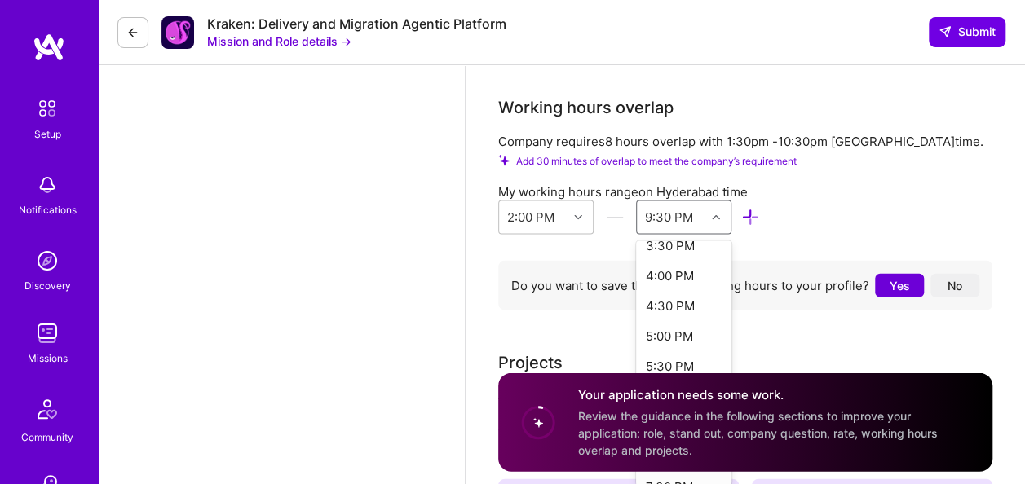
scroll to position [103, 0]
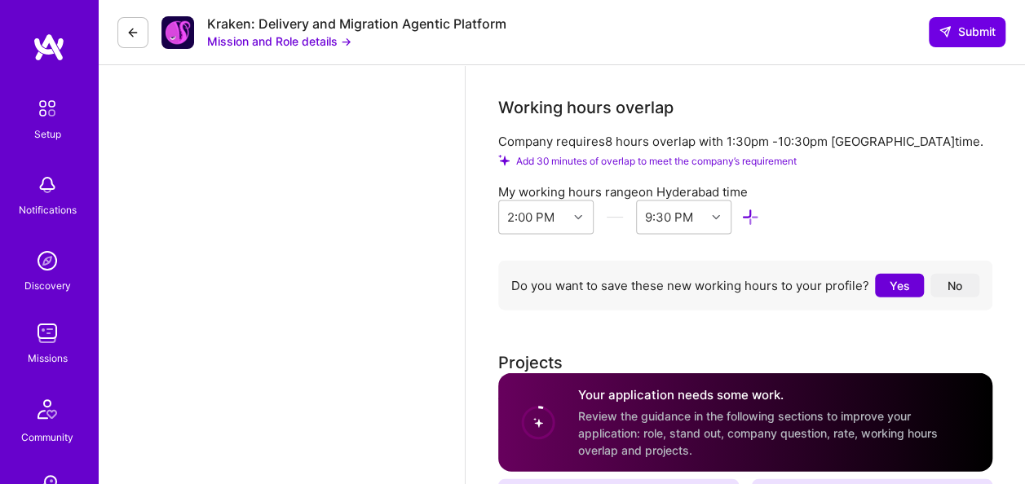
click at [830, 205] on div "My working hours range on [GEOGRAPHIC_DATA] time 2:00 PM 9:30 PM" at bounding box center [745, 212] width 494 height 58
click at [546, 214] on div "2:00 PM" at bounding box center [530, 217] width 47 height 17
click at [553, 340] on div "1:30 AM" at bounding box center [545, 350] width 95 height 30
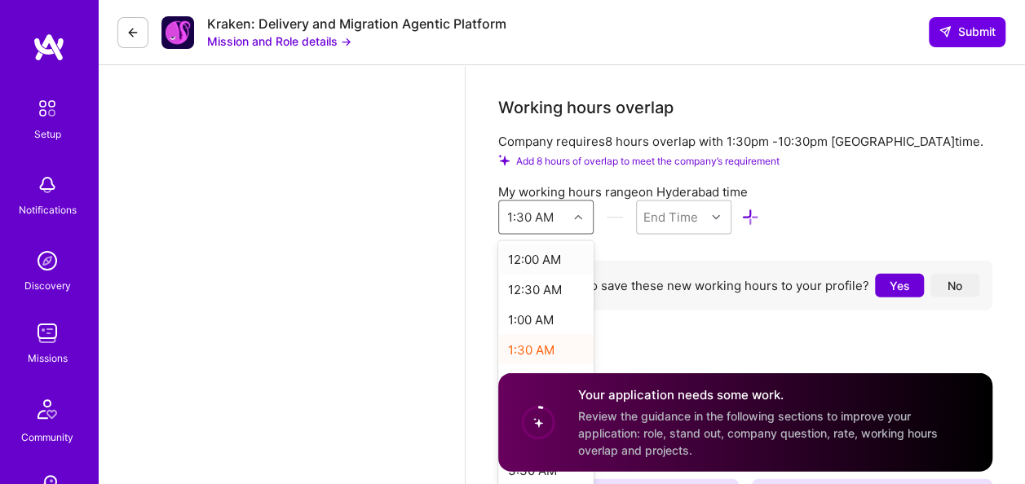
click at [556, 219] on div "1:30 AM" at bounding box center [533, 217] width 68 height 33
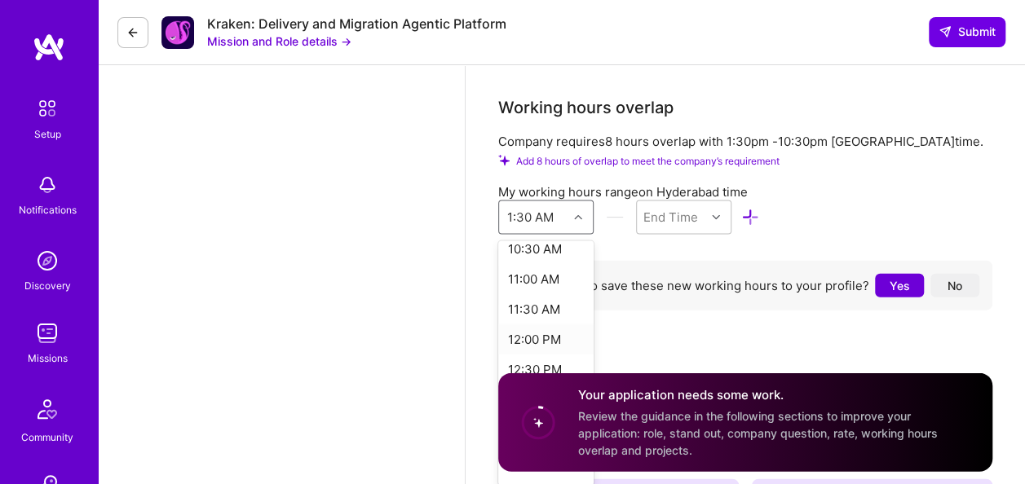
scroll to position [748, 0]
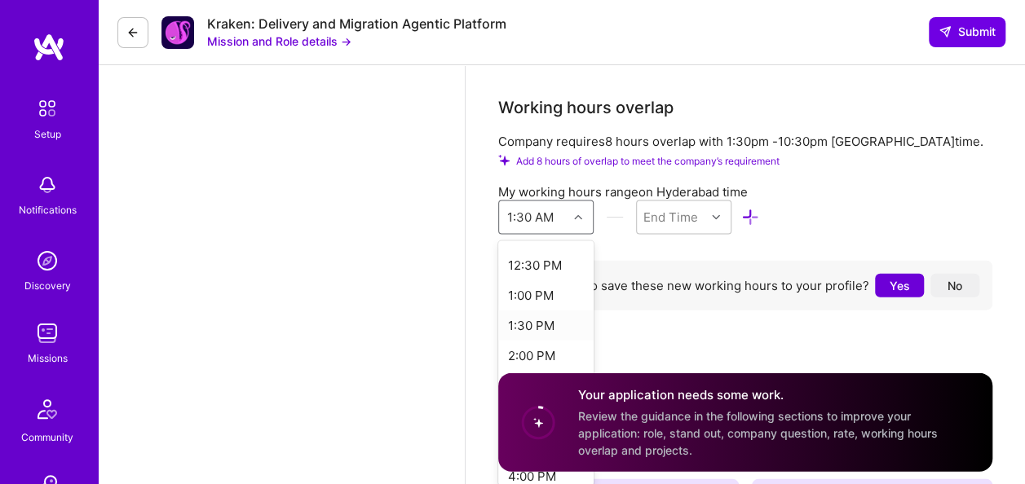
click at [551, 321] on div "1:30 PM" at bounding box center [545, 326] width 95 height 30
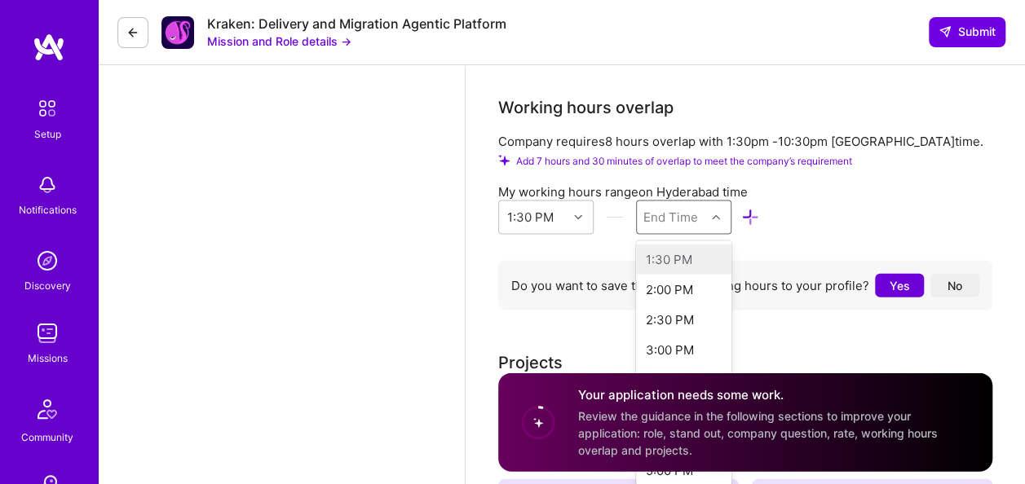
click at [659, 223] on div "End Time" at bounding box center [670, 217] width 55 height 17
click at [685, 328] on div "9:30 PM" at bounding box center [683, 327] width 95 height 30
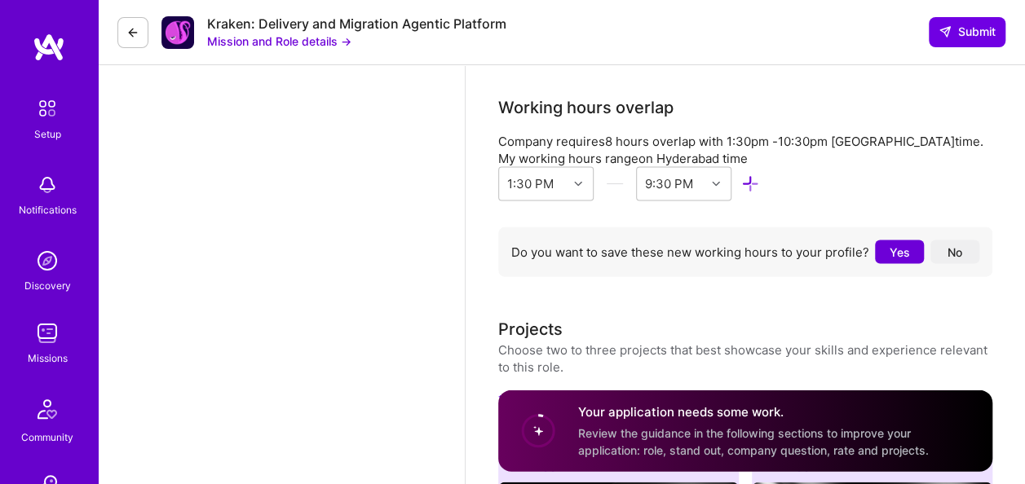
click at [867, 180] on div "My working hours range on [GEOGRAPHIC_DATA] time 1:30 PM 9:30 PM" at bounding box center [745, 179] width 494 height 58
click at [968, 256] on button "No" at bounding box center [954, 252] width 49 height 24
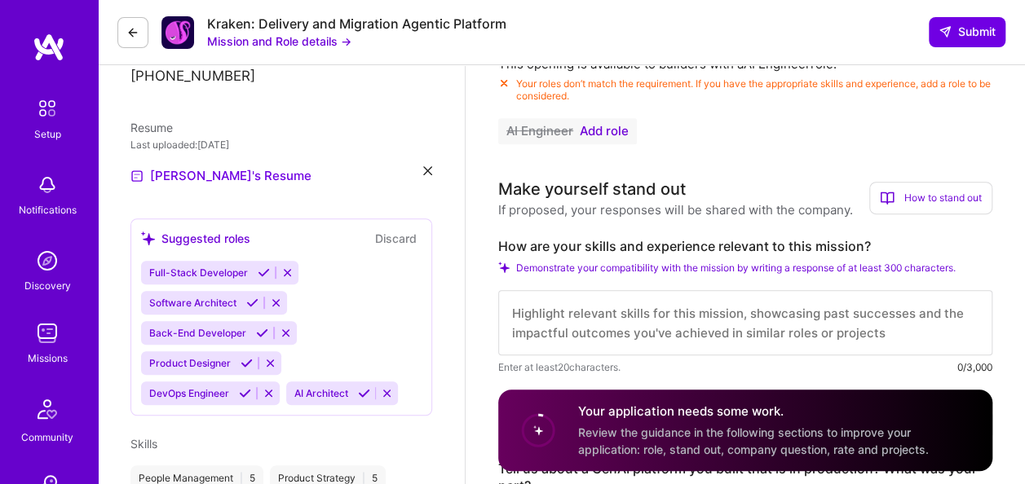
scroll to position [0, 0]
